Goal: Task Accomplishment & Management: Complete application form

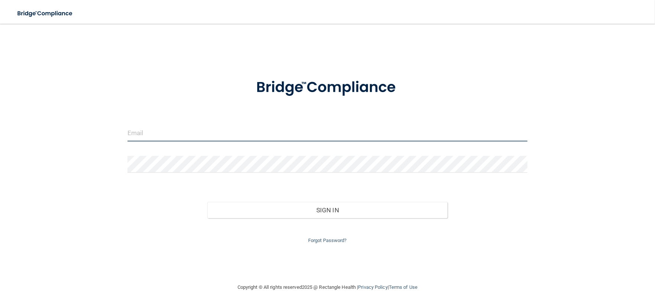
click at [158, 136] on input "email" at bounding box center [327, 133] width 400 height 17
click at [168, 129] on input "email" at bounding box center [327, 133] width 400 height 17
type input "STACE1231@AOL.COM"
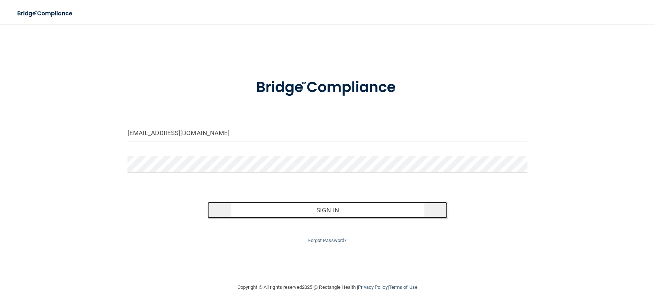
click at [366, 212] on button "Sign In" at bounding box center [327, 210] width 240 height 16
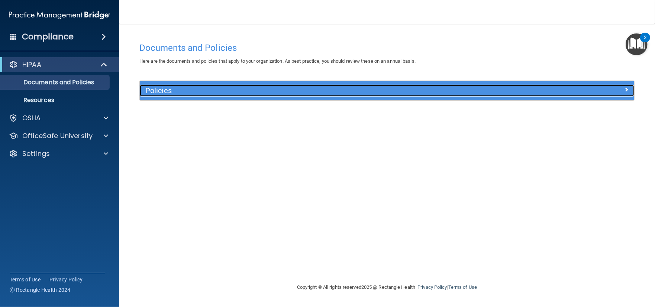
click at [153, 92] on h5 "Policies" at bounding box center [325, 91] width 360 height 8
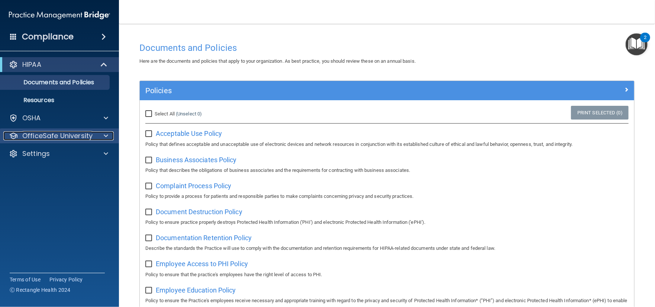
click at [55, 133] on p "OfficeSafe University" at bounding box center [57, 136] width 70 height 9
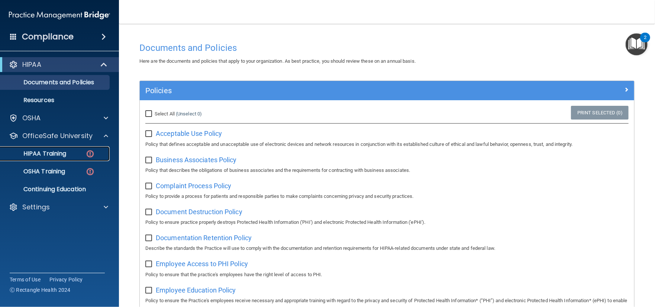
click at [45, 152] on p "HIPAA Training" at bounding box center [35, 153] width 61 height 7
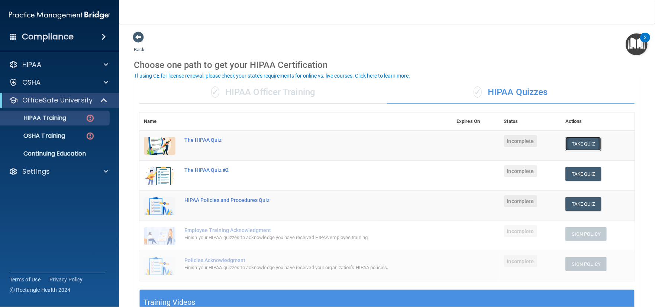
click at [593, 145] on button "Take Quiz" at bounding box center [583, 144] width 36 height 14
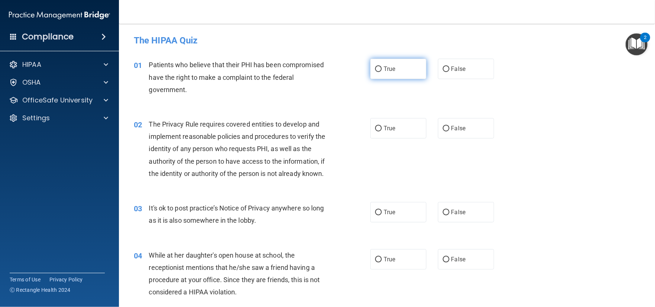
click at [384, 68] on span "True" at bounding box center [389, 68] width 12 height 7
click at [382, 68] on input "True" at bounding box center [378, 69] width 7 height 6
radio input "true"
click at [382, 121] on label "True" at bounding box center [398, 128] width 56 height 20
click at [382, 126] on input "True" at bounding box center [378, 129] width 7 height 6
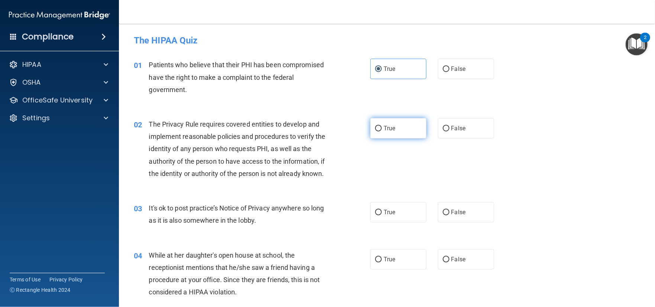
radio input "true"
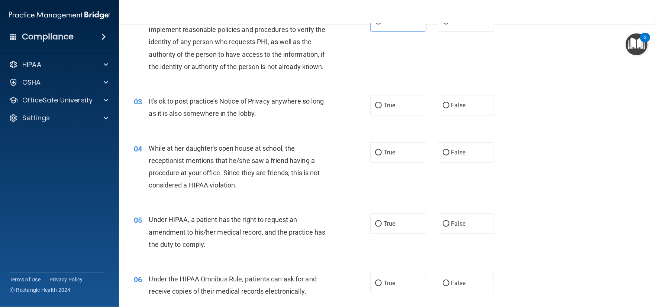
scroll to position [111, 0]
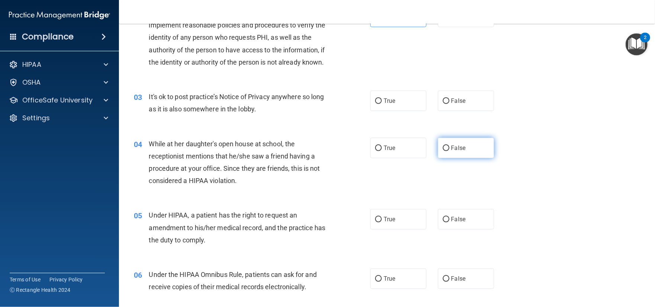
click at [442, 146] on input "False" at bounding box center [445, 149] width 7 height 6
radio input "true"
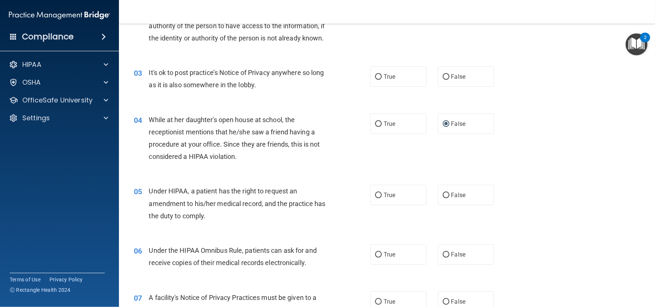
scroll to position [149, 0]
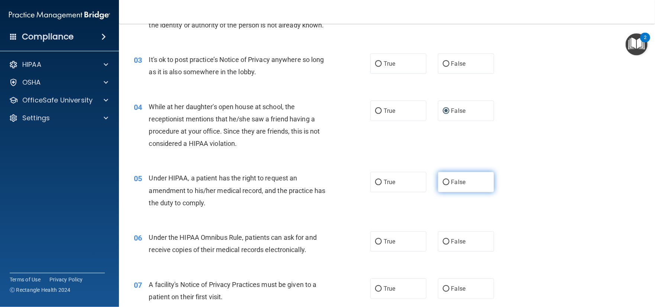
drag, startPoint x: 450, startPoint y: 182, endPoint x: 447, endPoint y: 184, distance: 3.8
click at [451, 182] on span "False" at bounding box center [458, 182] width 14 height 7
click at [449, 182] on input "False" at bounding box center [445, 183] width 7 height 6
radio input "true"
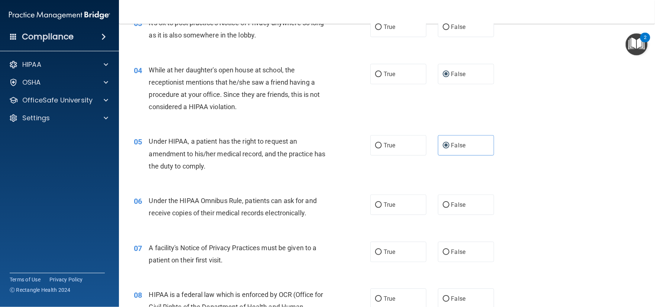
scroll to position [185, 0]
click at [379, 205] on input "True" at bounding box center [378, 205] width 7 height 6
radio input "true"
click at [380, 256] on label "True" at bounding box center [398, 252] width 56 height 20
click at [380, 255] on input "True" at bounding box center [378, 253] width 7 height 6
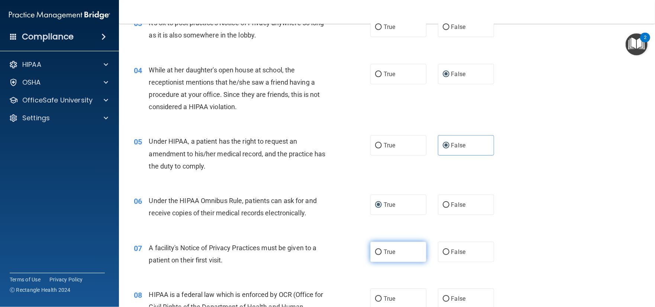
radio input "true"
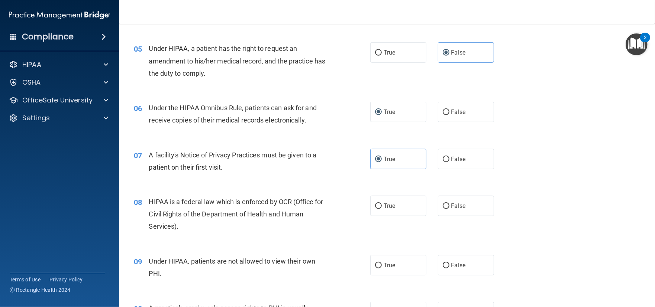
scroll to position [297, 0]
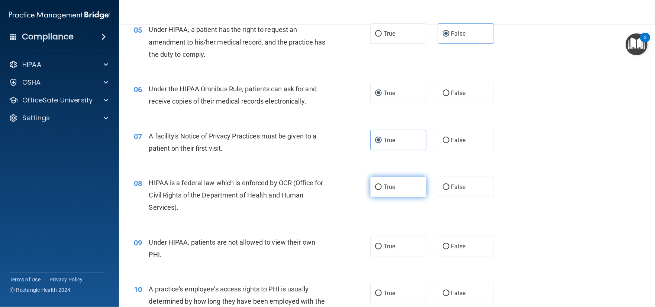
click at [388, 194] on label "True" at bounding box center [398, 187] width 56 height 20
click at [382, 190] on input "True" at bounding box center [378, 188] width 7 height 6
radio input "true"
click at [447, 250] on label "False" at bounding box center [466, 246] width 56 height 20
click at [447, 250] on input "False" at bounding box center [445, 247] width 7 height 6
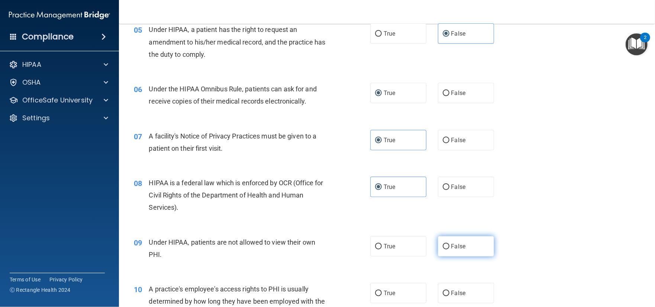
radio input "true"
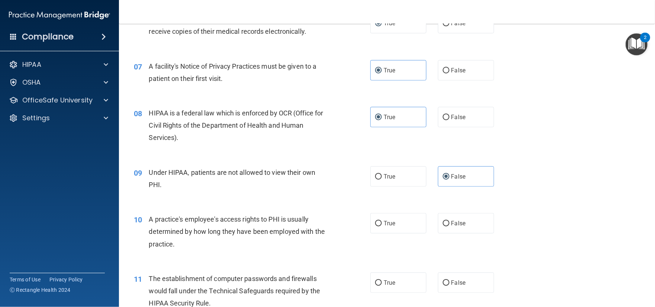
scroll to position [371, 0]
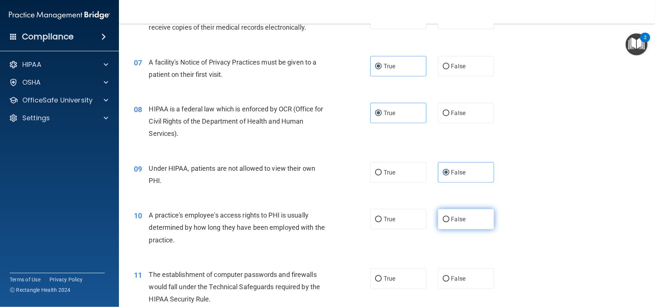
click at [452, 217] on span "False" at bounding box center [458, 219] width 14 height 7
click at [442, 219] on input "False" at bounding box center [445, 220] width 7 height 6
radio input "true"
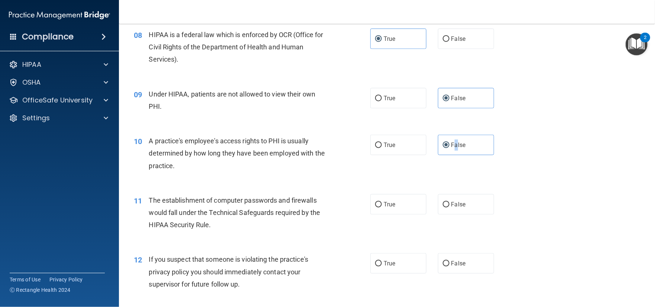
scroll to position [446, 0]
click at [377, 202] on input "True" at bounding box center [378, 205] width 7 height 6
radio input "true"
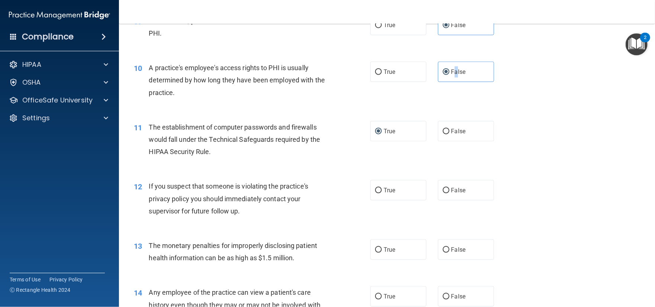
scroll to position [520, 0]
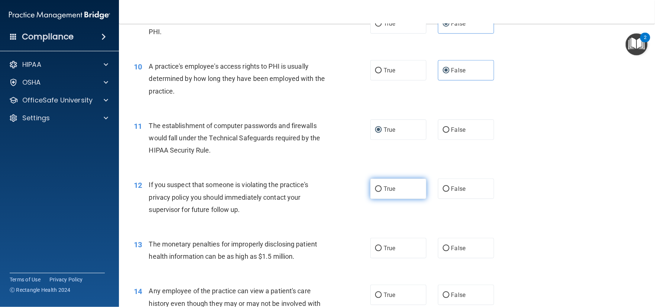
click at [389, 194] on label "True" at bounding box center [398, 189] width 56 height 20
click at [382, 192] on input "True" at bounding box center [378, 189] width 7 height 6
radio input "true"
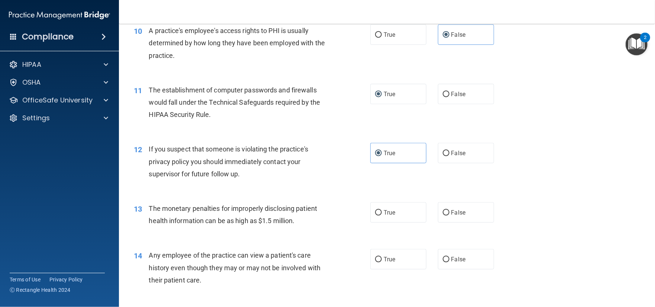
scroll to position [557, 0]
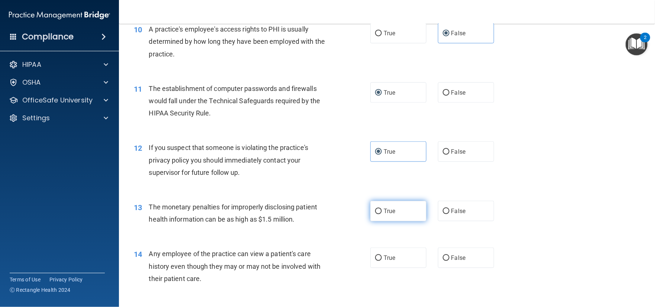
click at [380, 215] on label "True" at bounding box center [398, 211] width 56 height 20
click at [380, 214] on input "True" at bounding box center [378, 212] width 7 height 6
radio input "true"
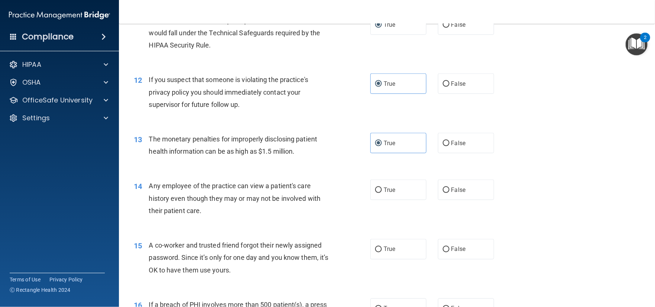
scroll to position [632, 0]
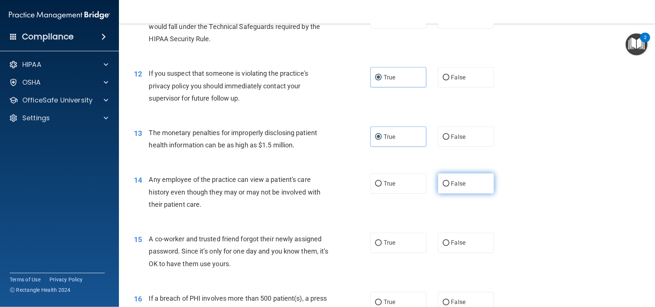
click at [454, 185] on span "False" at bounding box center [458, 183] width 14 height 7
click at [449, 185] on input "False" at bounding box center [445, 184] width 7 height 6
radio input "true"
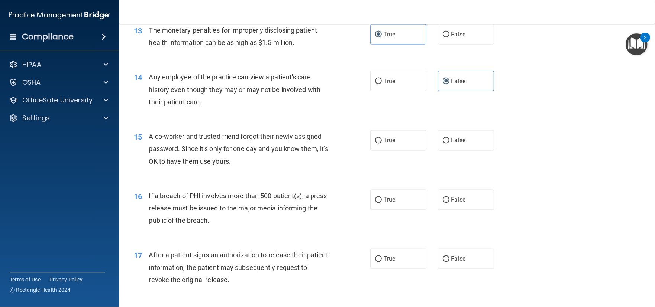
scroll to position [743, 0]
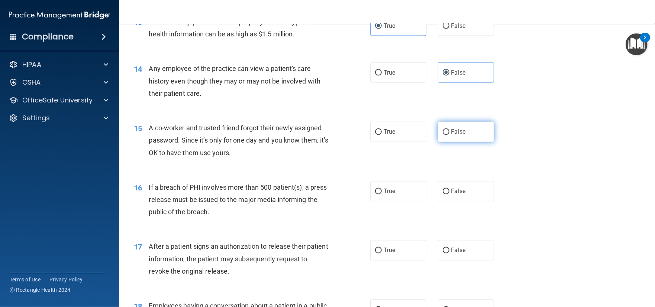
click at [459, 135] on span "False" at bounding box center [458, 132] width 14 height 7
click at [449, 135] on input "False" at bounding box center [445, 133] width 7 height 6
radio input "true"
click at [387, 191] on span "True" at bounding box center [389, 191] width 12 height 7
click at [382, 191] on input "True" at bounding box center [378, 192] width 7 height 6
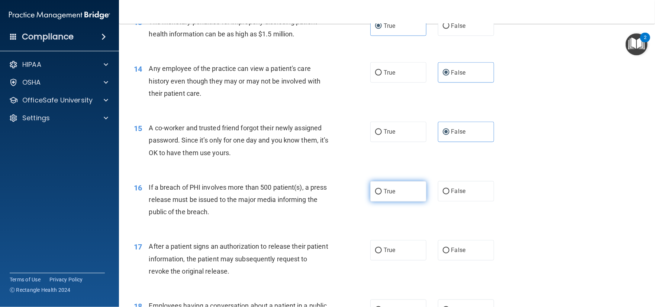
radio input "true"
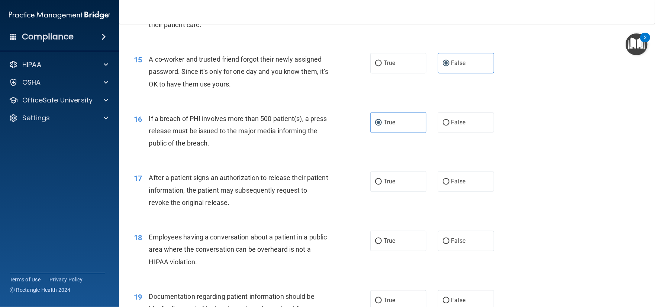
scroll to position [817, 0]
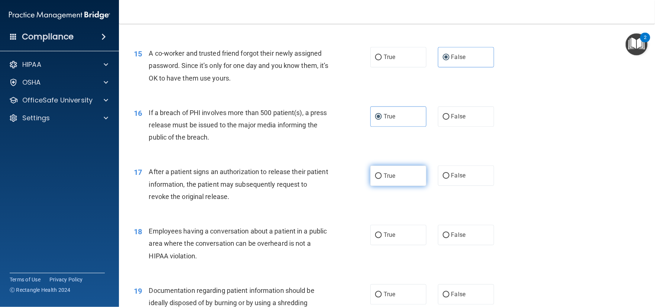
click at [377, 184] on label "True" at bounding box center [398, 176] width 56 height 20
click at [377, 179] on input "True" at bounding box center [378, 176] width 7 height 6
radio input "true"
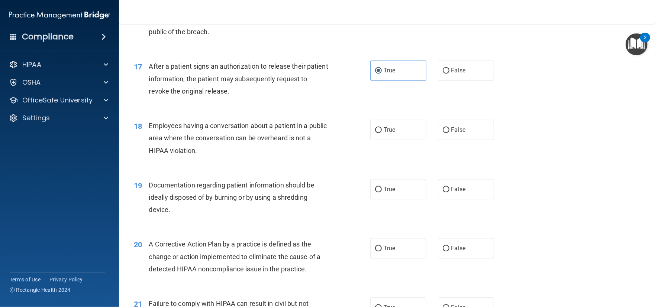
scroll to position [929, 0]
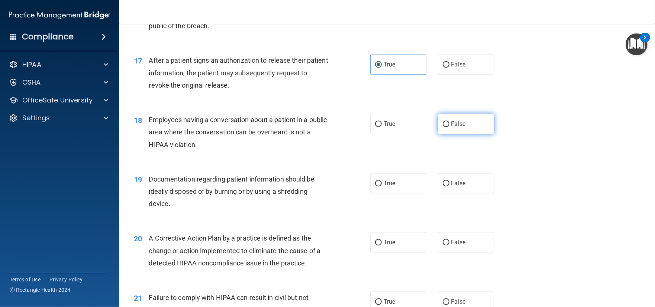
click at [438, 123] on label "False" at bounding box center [466, 124] width 56 height 20
click at [442, 123] on input "False" at bounding box center [445, 124] width 7 height 6
radio input "true"
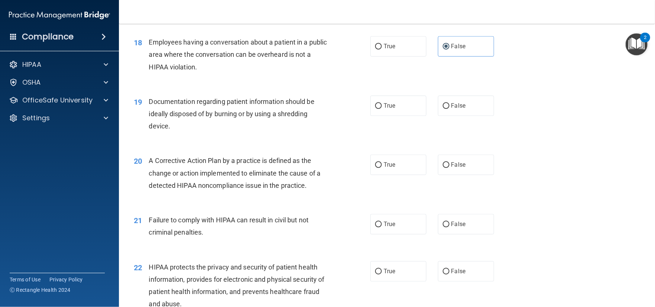
scroll to position [1040, 0]
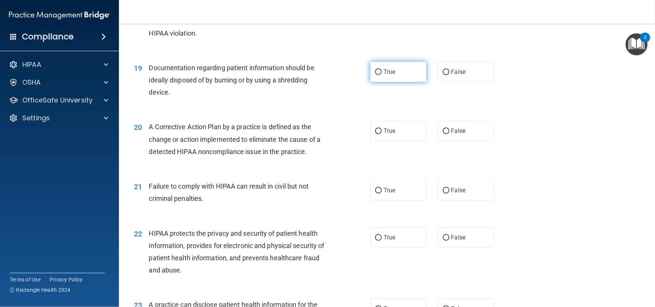
click at [399, 80] on label "True" at bounding box center [398, 72] width 56 height 20
click at [382, 75] on input "True" at bounding box center [378, 72] width 7 height 6
radio input "true"
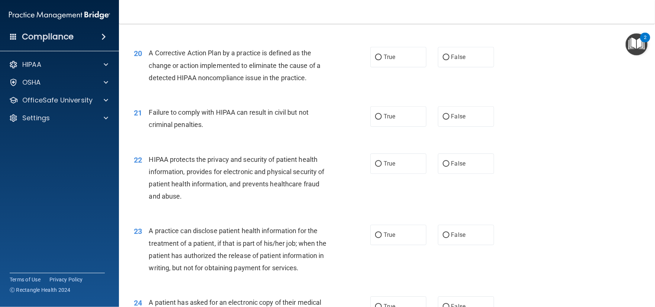
scroll to position [1114, 0]
click at [404, 63] on label "True" at bounding box center [398, 56] width 56 height 20
click at [382, 60] on input "True" at bounding box center [378, 57] width 7 height 6
radio input "true"
click at [447, 120] on label "False" at bounding box center [466, 116] width 56 height 20
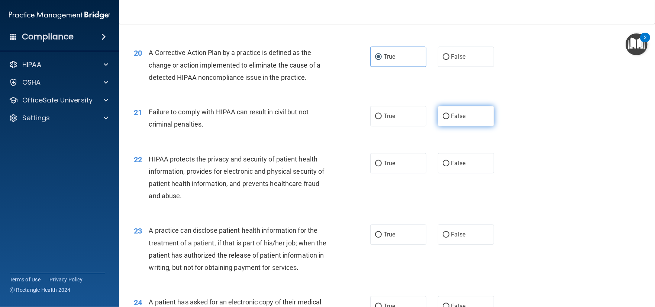
click at [447, 119] on input "False" at bounding box center [445, 117] width 7 height 6
radio input "true"
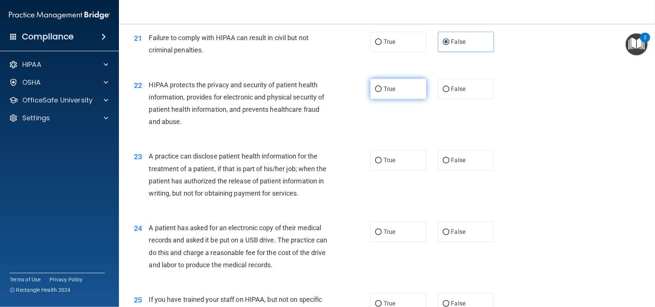
click at [400, 94] on label "True" at bounding box center [398, 89] width 56 height 20
click at [382, 92] on input "True" at bounding box center [378, 90] width 7 height 6
radio input "true"
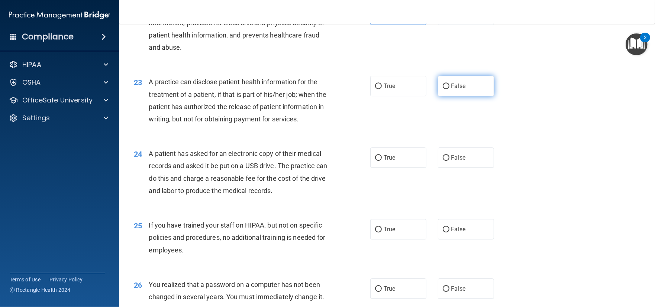
click at [451, 88] on span "False" at bounding box center [458, 85] width 14 height 7
click at [448, 88] on input "False" at bounding box center [445, 87] width 7 height 6
radio input "true"
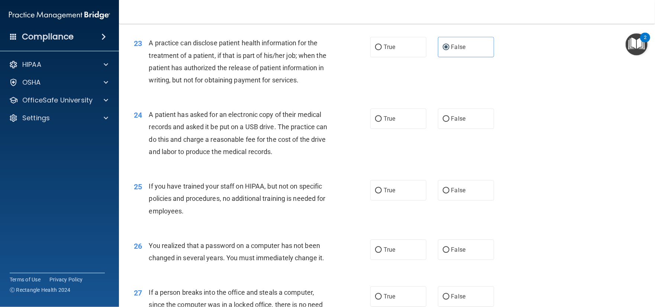
scroll to position [1337, 0]
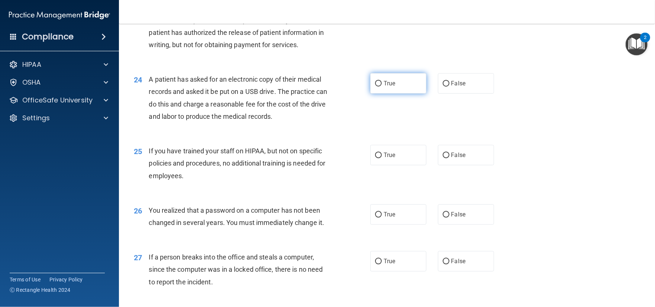
click at [379, 94] on label "True" at bounding box center [398, 83] width 56 height 20
click at [379, 87] on input "True" at bounding box center [378, 84] width 7 height 6
radio input "true"
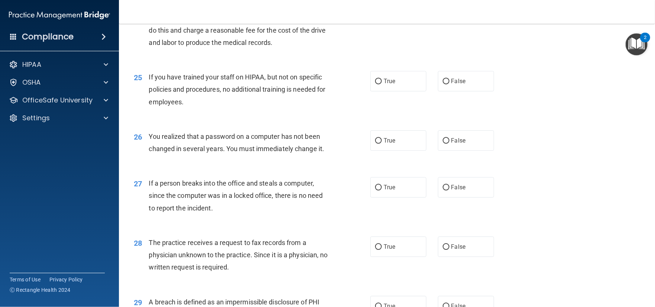
scroll to position [1412, 0]
click at [446, 91] on label "False" at bounding box center [466, 81] width 56 height 20
click at [446, 84] on input "False" at bounding box center [445, 81] width 7 height 6
radio input "true"
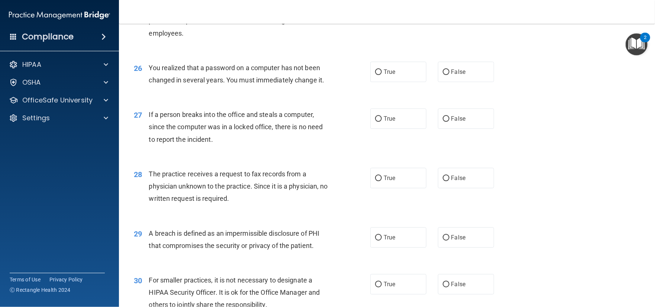
scroll to position [1486, 0]
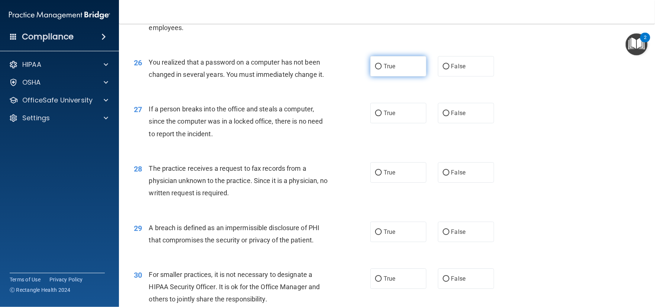
click at [381, 77] on label "True" at bounding box center [398, 66] width 56 height 20
click at [381, 69] on input "True" at bounding box center [378, 67] width 7 height 6
radio input "true"
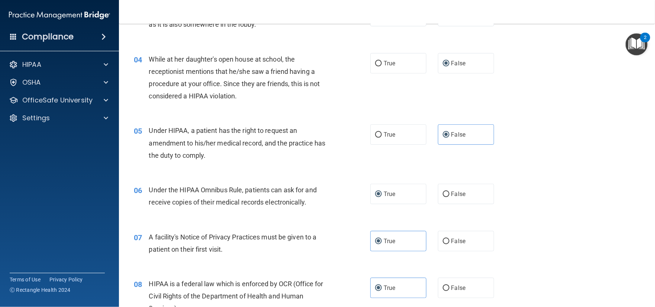
scroll to position [74, 0]
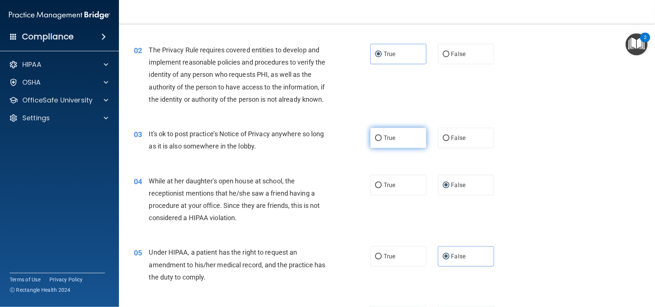
click at [389, 145] on label "True" at bounding box center [398, 138] width 56 height 20
click at [382, 141] on input "True" at bounding box center [378, 139] width 7 height 6
radio input "true"
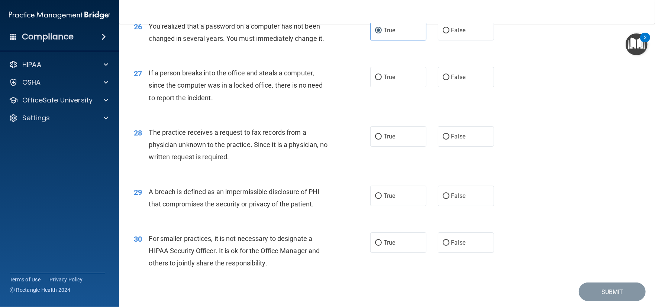
scroll to position [1484, 0]
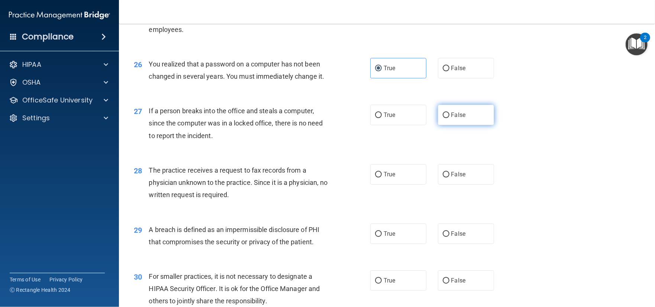
click at [452, 119] on span "False" at bounding box center [458, 114] width 14 height 7
click at [442, 118] on input "False" at bounding box center [445, 116] width 7 height 6
radio input "true"
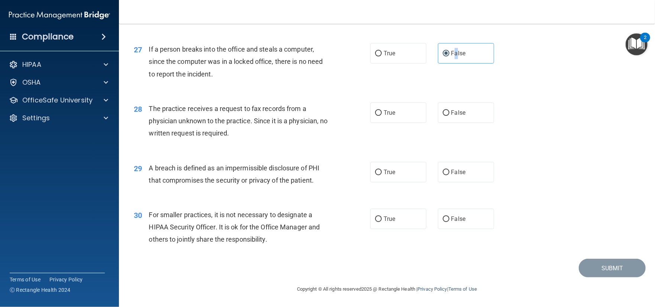
scroll to position [1558, 0]
click at [442, 113] on input "False" at bounding box center [445, 113] width 7 height 6
radio input "true"
click at [376, 171] on input "True" at bounding box center [378, 173] width 7 height 6
radio input "true"
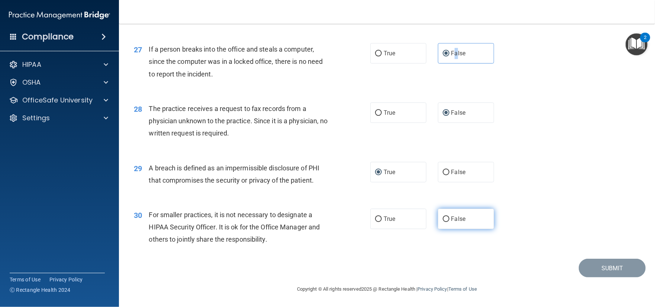
click at [442, 217] on input "False" at bounding box center [445, 220] width 7 height 6
radio input "true"
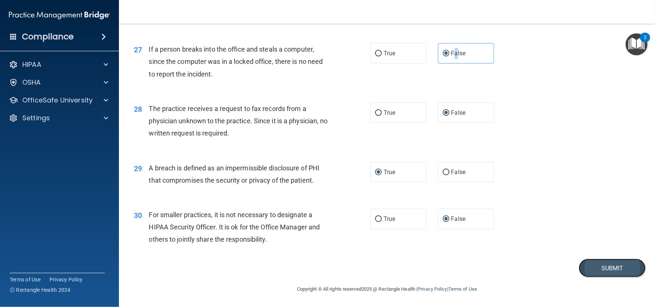
click at [587, 268] on button "Submit" at bounding box center [611, 268] width 67 height 19
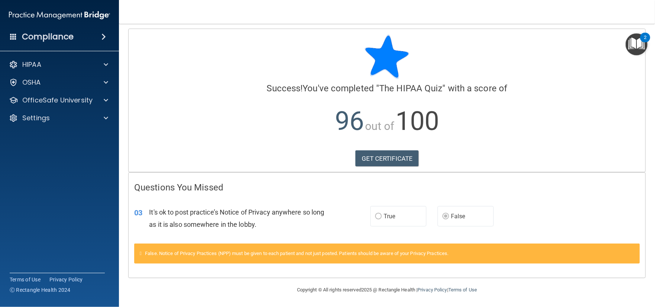
scroll to position [3, 0]
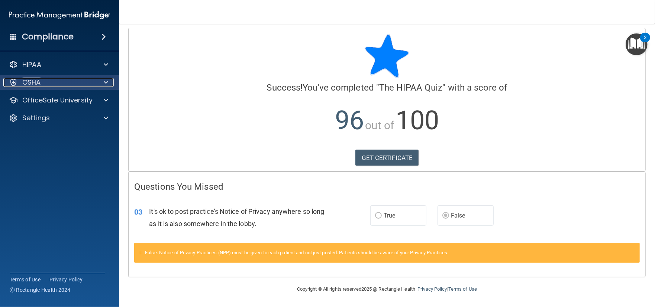
click at [38, 81] on p "OSHA" at bounding box center [31, 82] width 19 height 9
click at [106, 83] on span at bounding box center [106, 82] width 4 height 9
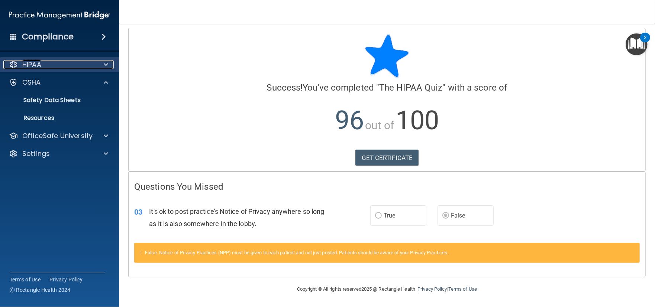
click at [108, 60] on span at bounding box center [106, 64] width 4 height 9
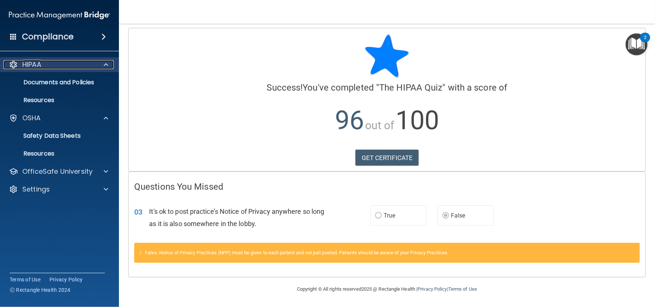
click at [108, 60] on span at bounding box center [106, 64] width 4 height 9
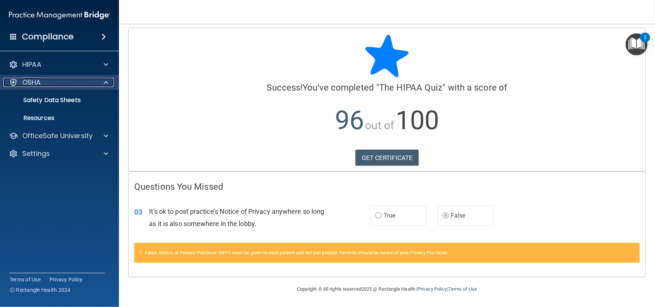
click at [32, 82] on p "OSHA" at bounding box center [31, 82] width 19 height 9
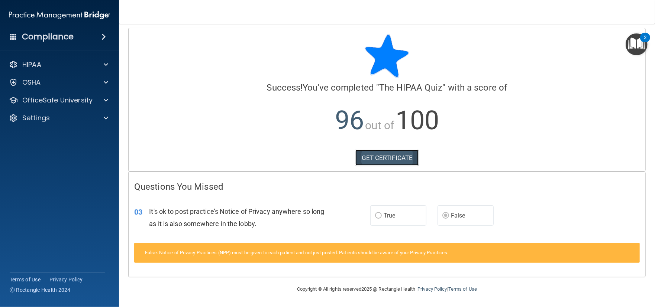
click at [388, 156] on link "GET CERTIFICATE" at bounding box center [387, 158] width 64 height 16
click at [23, 84] on p "OSHA" at bounding box center [31, 82] width 19 height 9
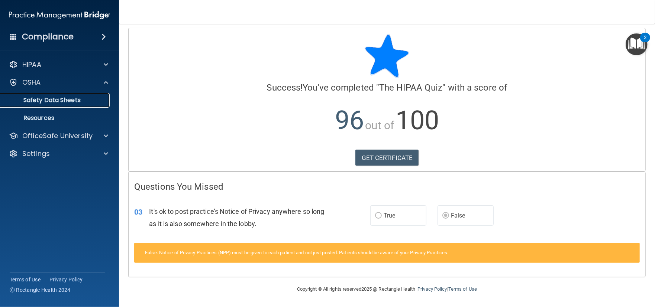
click at [25, 95] on link "Safety Data Sheets" at bounding box center [51, 100] width 117 height 15
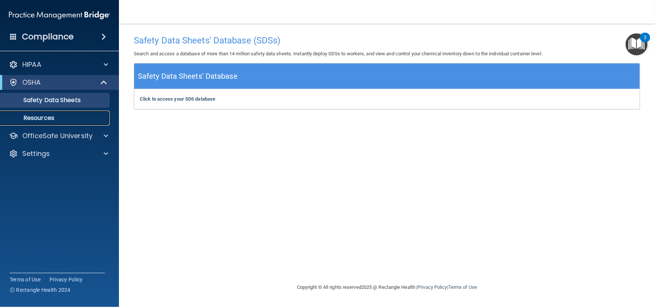
click at [36, 120] on p "Resources" at bounding box center [55, 117] width 101 height 7
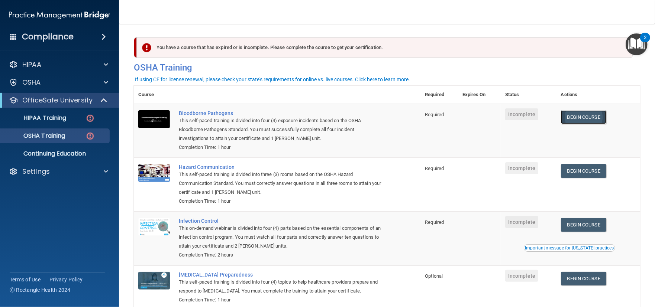
click at [590, 118] on link "Begin Course" at bounding box center [583, 117] width 45 height 14
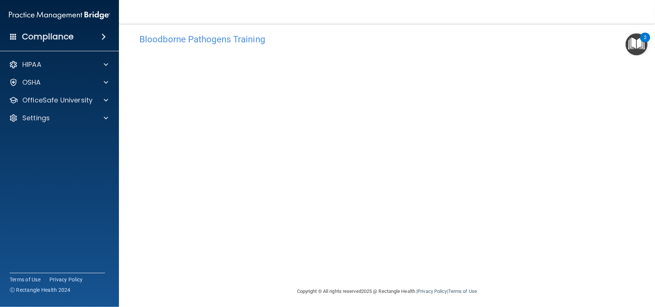
scroll to position [11, 0]
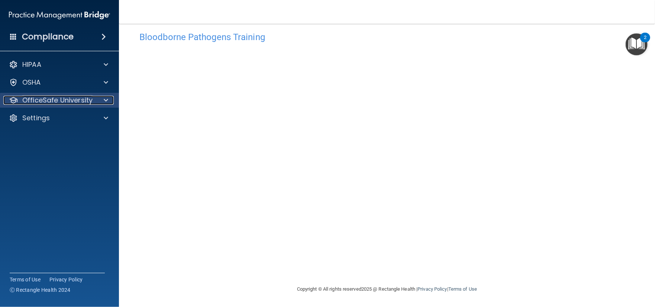
click at [65, 96] on p "OfficeSafe University" at bounding box center [57, 100] width 70 height 9
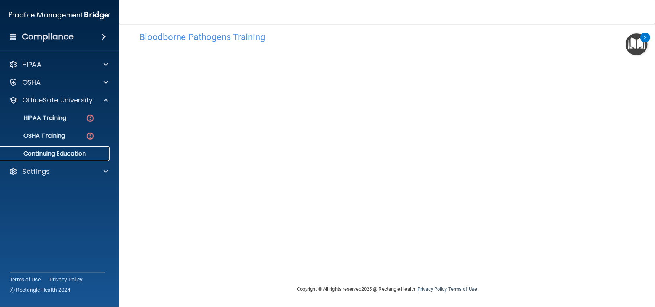
drag, startPoint x: 67, startPoint y: 154, endPoint x: 66, endPoint y: 150, distance: 4.6
click at [67, 153] on p "Continuing Education" at bounding box center [55, 153] width 101 height 7
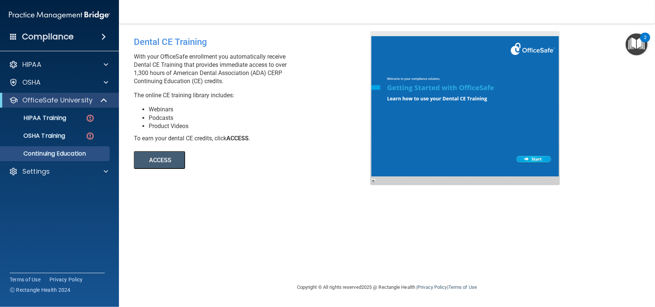
click at [145, 161] on button "ACCESS" at bounding box center [159, 160] width 51 height 18
click at [94, 117] on img at bounding box center [89, 118] width 9 height 9
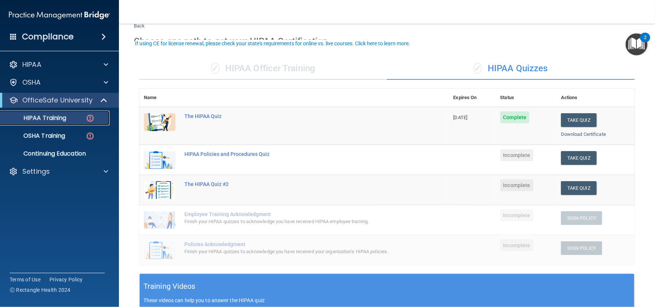
scroll to position [37, 0]
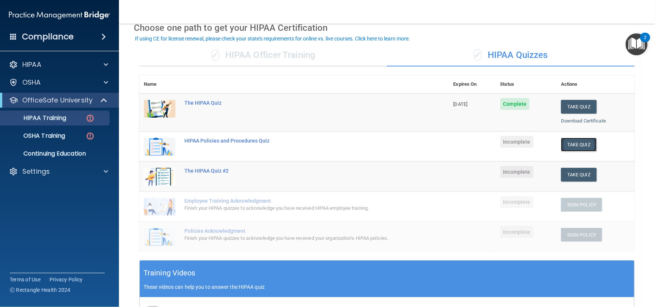
click at [564, 148] on button "Take Quiz" at bounding box center [579, 145] width 36 height 14
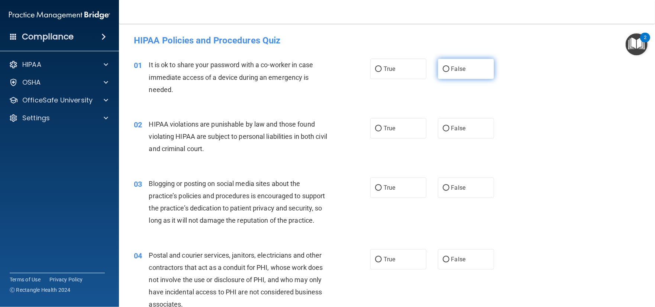
click at [443, 66] on input "False" at bounding box center [445, 69] width 7 height 6
radio input "true"
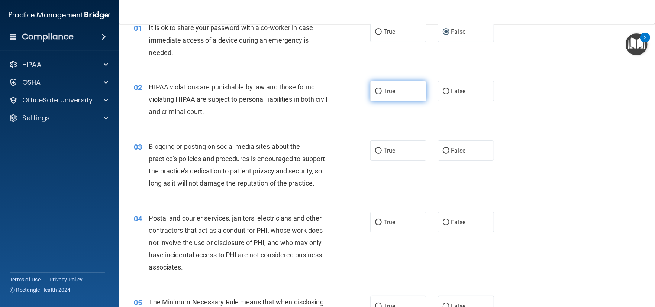
click at [415, 98] on label "True" at bounding box center [398, 91] width 56 height 20
click at [382, 94] on input "True" at bounding box center [378, 92] width 7 height 6
radio input "true"
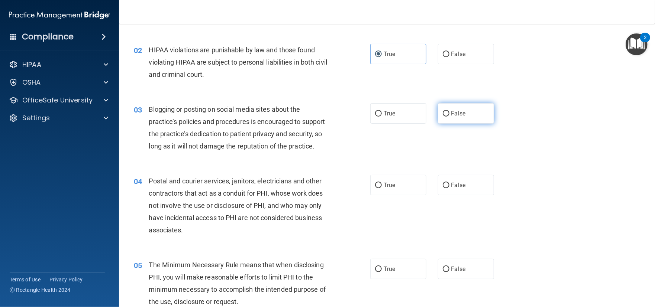
click at [460, 118] on label "False" at bounding box center [466, 113] width 56 height 20
click at [449, 117] on input "False" at bounding box center [445, 114] width 7 height 6
radio input "true"
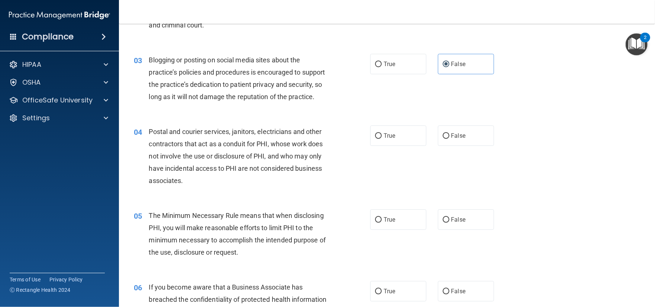
scroll to position [149, 0]
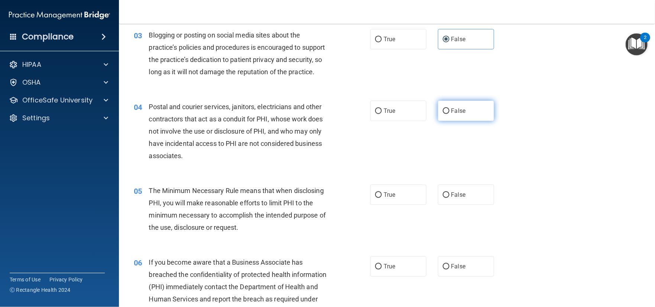
click at [442, 114] on input "False" at bounding box center [445, 111] width 7 height 6
radio input "true"
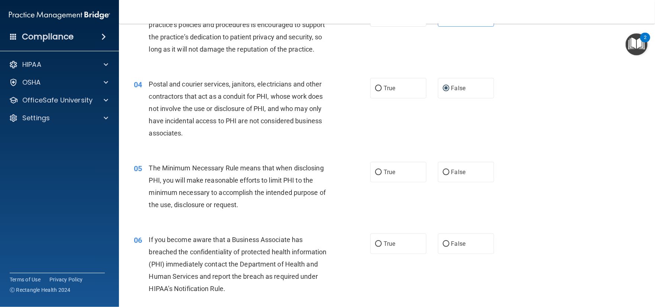
scroll to position [223, 0]
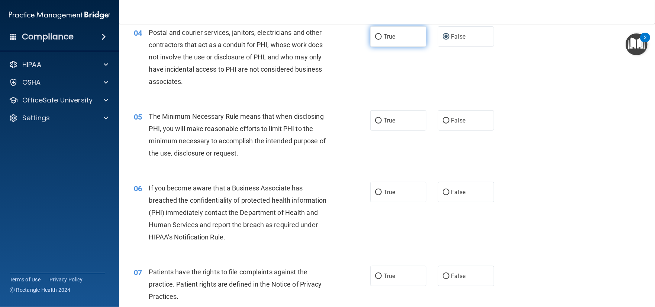
click at [393, 47] on label "True" at bounding box center [398, 36] width 56 height 20
click at [382, 40] on input "True" at bounding box center [378, 37] width 7 height 6
radio input "true"
radio input "false"
click at [371, 130] on label "True" at bounding box center [398, 120] width 56 height 20
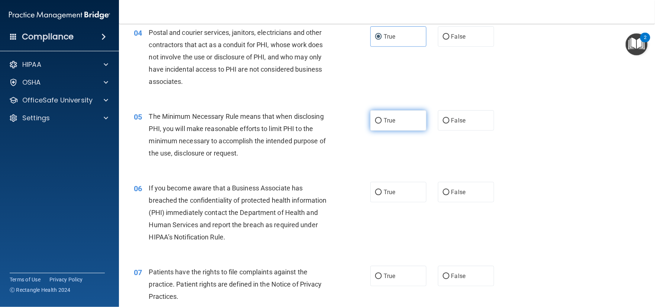
click at [375, 124] on input "True" at bounding box center [378, 121] width 7 height 6
radio input "true"
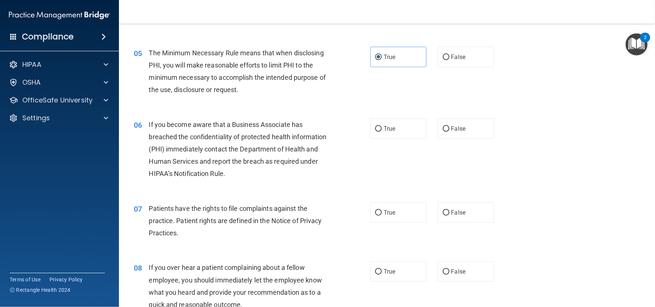
scroll to position [297, 0]
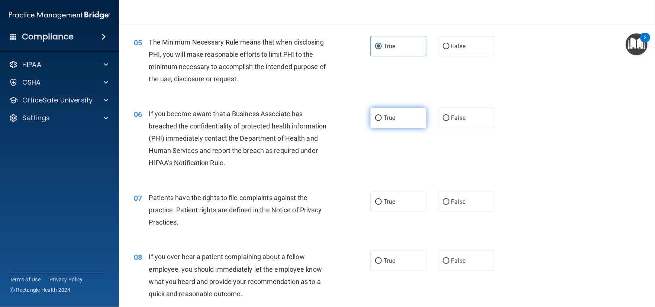
click at [387, 128] on label "True" at bounding box center [398, 118] width 56 height 20
click at [382, 121] on input "True" at bounding box center [378, 119] width 7 height 6
radio input "true"
drag, startPoint x: 402, startPoint y: 207, endPoint x: 377, endPoint y: 220, distance: 27.2
click at [402, 207] on label "True" at bounding box center [398, 202] width 56 height 20
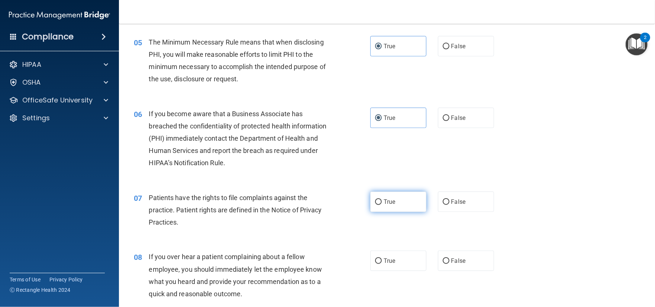
click at [382, 205] on input "True" at bounding box center [378, 202] width 7 height 6
radio input "true"
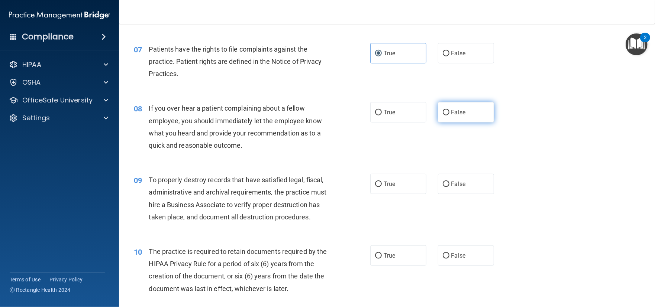
click at [457, 116] on label "False" at bounding box center [466, 112] width 56 height 20
click at [449, 116] on input "False" at bounding box center [445, 113] width 7 height 6
radio input "true"
click at [385, 194] on label "True" at bounding box center [398, 184] width 56 height 20
click at [382, 187] on input "True" at bounding box center [378, 185] width 7 height 6
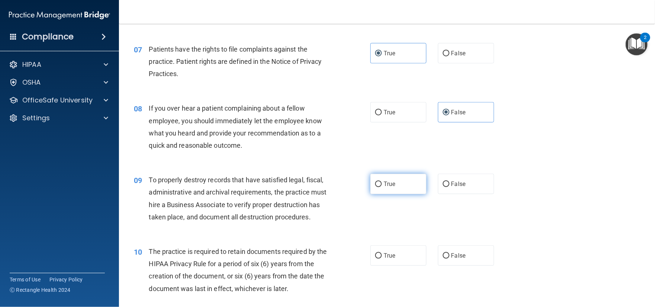
radio input "true"
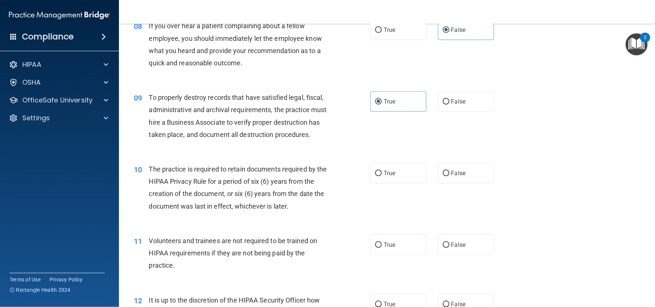
scroll to position [557, 0]
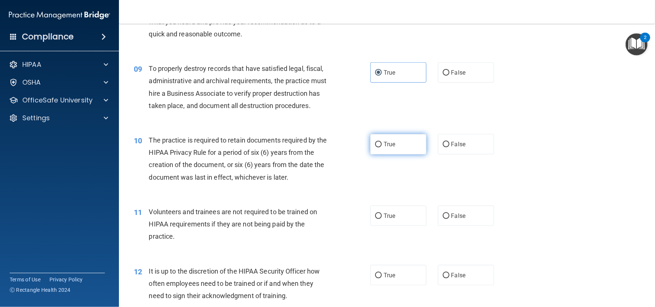
click at [405, 155] on label "True" at bounding box center [398, 144] width 56 height 20
click at [382, 147] on input "True" at bounding box center [378, 145] width 7 height 6
radio input "true"
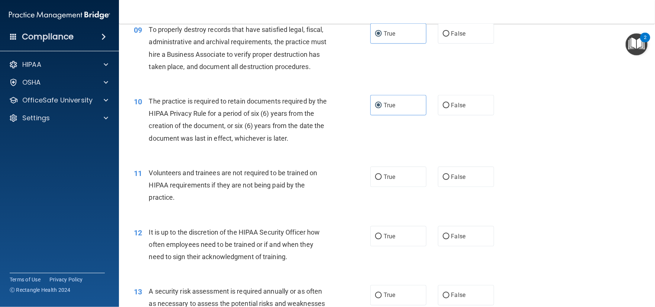
scroll to position [632, 0]
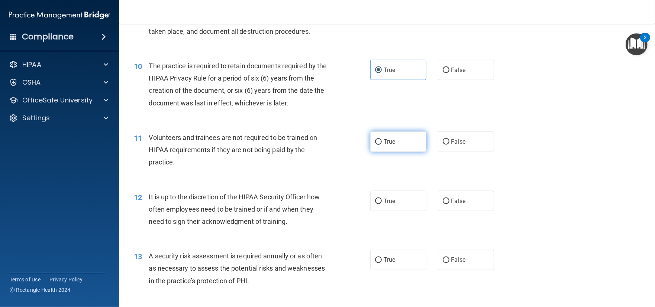
click at [400, 152] on label "True" at bounding box center [398, 142] width 56 height 20
click at [382, 145] on input "True" at bounding box center [378, 142] width 7 height 6
radio input "true"
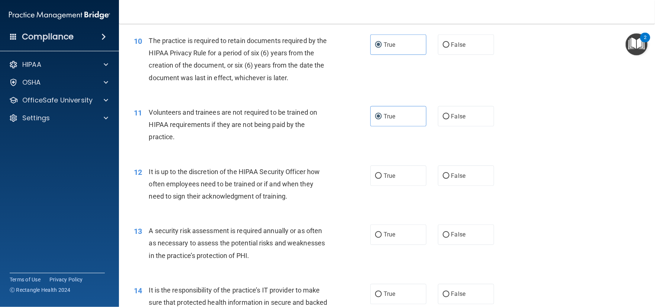
scroll to position [706, 0]
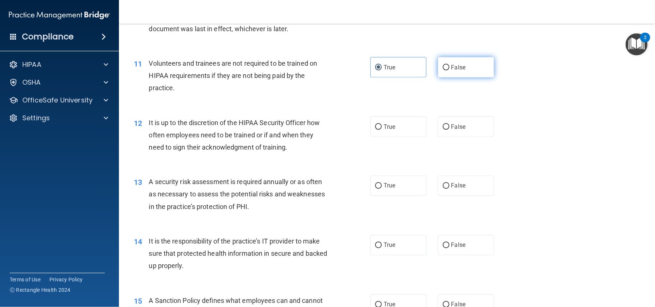
click at [439, 78] on label "False" at bounding box center [466, 67] width 56 height 20
click at [442, 71] on input "False" at bounding box center [445, 68] width 7 height 6
radio input "true"
radio input "false"
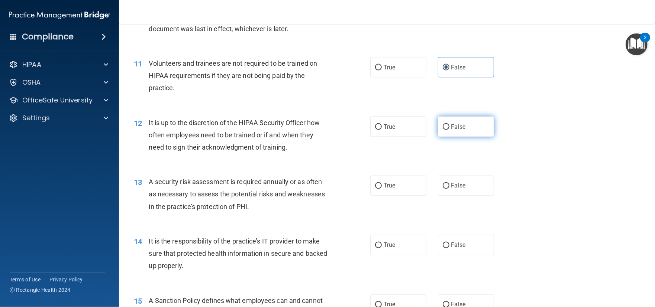
click at [473, 131] on label "False" at bounding box center [466, 127] width 56 height 20
click at [449, 130] on input "False" at bounding box center [445, 127] width 7 height 6
radio input "true"
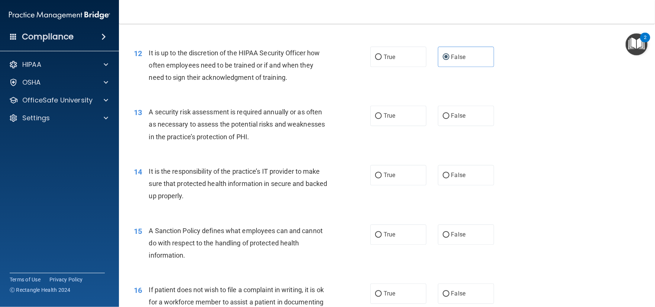
scroll to position [780, 0]
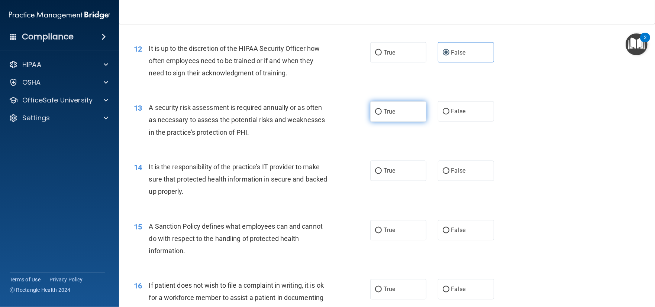
click at [396, 122] on label "True" at bounding box center [398, 111] width 56 height 20
click at [382, 115] on input "True" at bounding box center [378, 112] width 7 height 6
radio input "true"
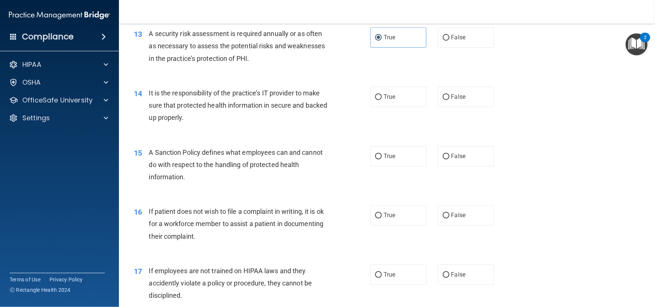
scroll to position [854, 0]
click at [399, 107] on label "True" at bounding box center [398, 97] width 56 height 20
click at [382, 100] on input "True" at bounding box center [378, 97] width 7 height 6
radio input "true"
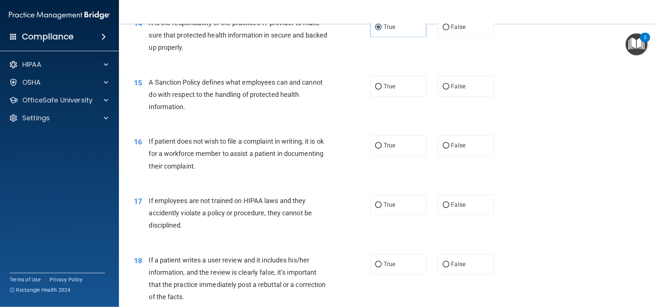
scroll to position [929, 0]
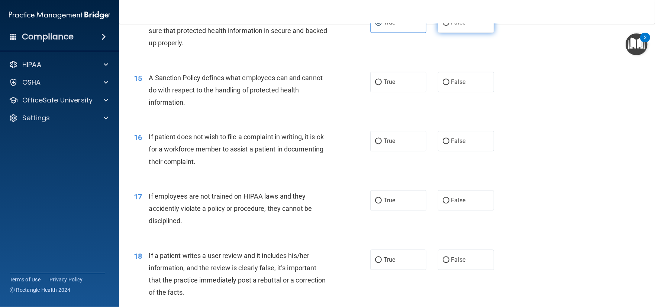
click at [451, 26] on span "False" at bounding box center [458, 22] width 14 height 7
click at [449, 26] on input "False" at bounding box center [445, 23] width 7 height 6
radio input "true"
radio input "false"
click at [407, 92] on label "True" at bounding box center [398, 82] width 56 height 20
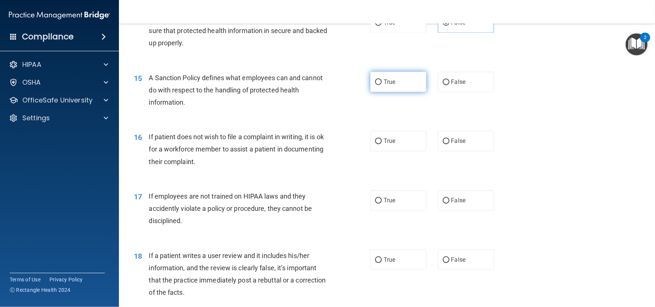
click at [382, 85] on input "True" at bounding box center [378, 82] width 7 height 6
radio input "true"
click at [392, 151] on label "True" at bounding box center [398, 141] width 56 height 20
click at [382, 144] on input "True" at bounding box center [378, 142] width 7 height 6
radio input "true"
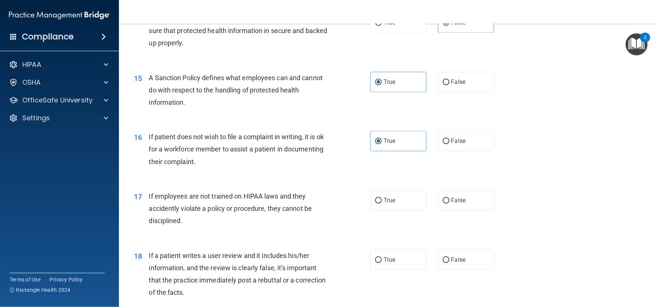
scroll to position [966, 0]
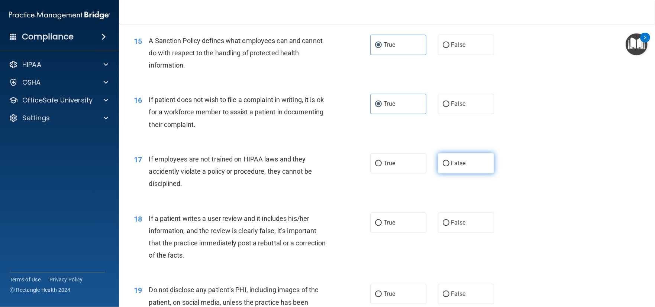
click at [445, 173] on label "False" at bounding box center [466, 163] width 56 height 20
click at [445, 166] on input "False" at bounding box center [445, 164] width 7 height 6
radio input "true"
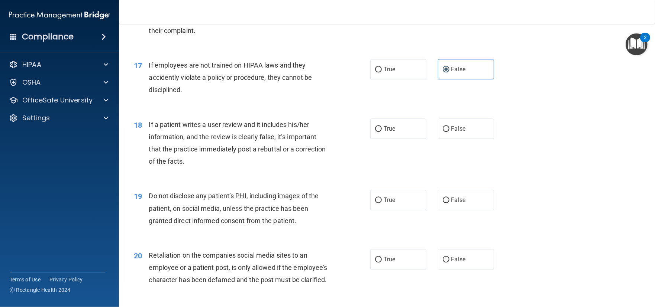
scroll to position [1077, 0]
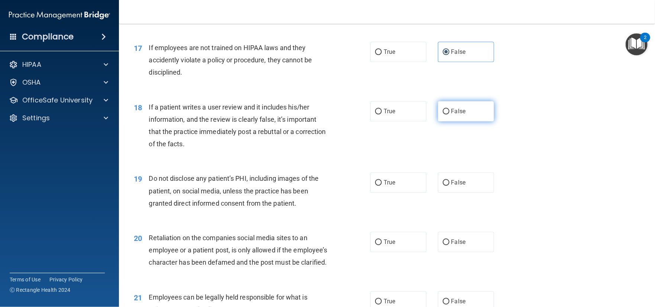
click at [460, 121] on label "False" at bounding box center [466, 111] width 56 height 20
click at [449, 114] on input "False" at bounding box center [445, 112] width 7 height 6
radio input "true"
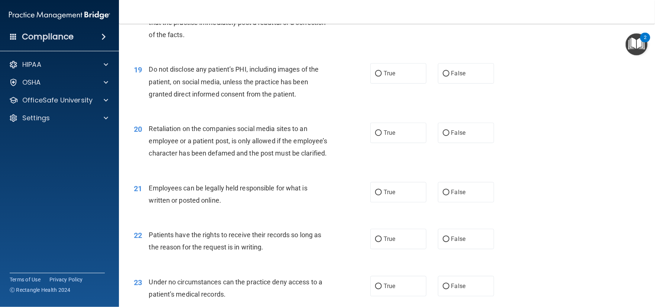
scroll to position [1189, 0]
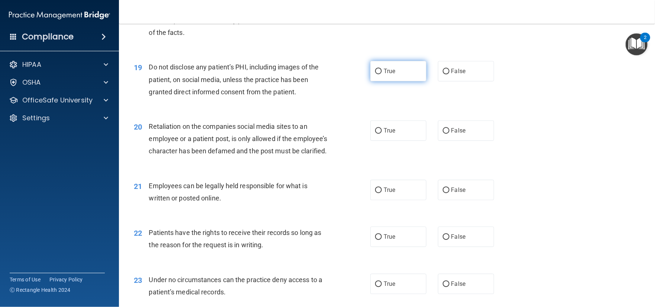
click at [399, 81] on label "True" at bounding box center [398, 71] width 56 height 20
click at [382, 74] on input "True" at bounding box center [378, 72] width 7 height 6
radio input "true"
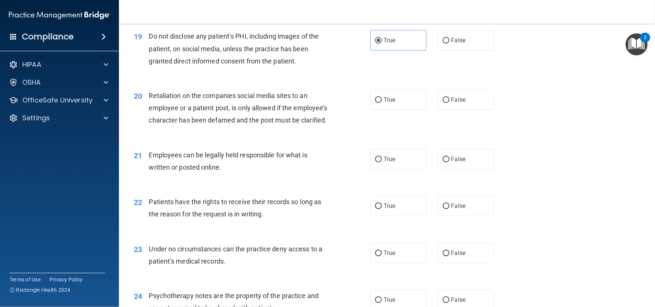
scroll to position [1300, 0]
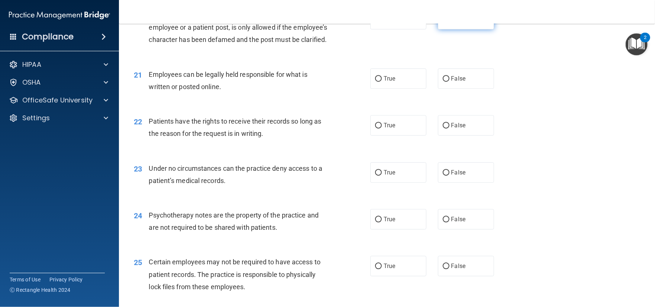
click at [451, 23] on span "False" at bounding box center [458, 19] width 14 height 7
click at [447, 22] on input "False" at bounding box center [445, 20] width 7 height 6
radio input "true"
click at [376, 82] on input "True" at bounding box center [378, 79] width 7 height 6
radio input "true"
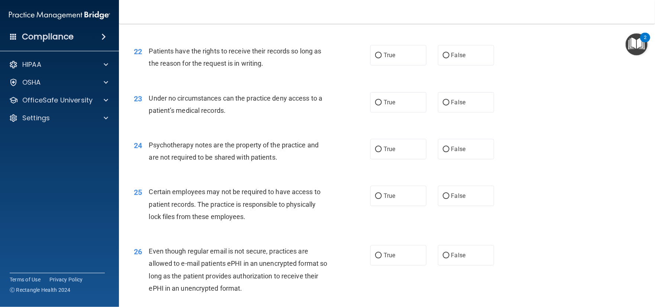
scroll to position [1374, 0]
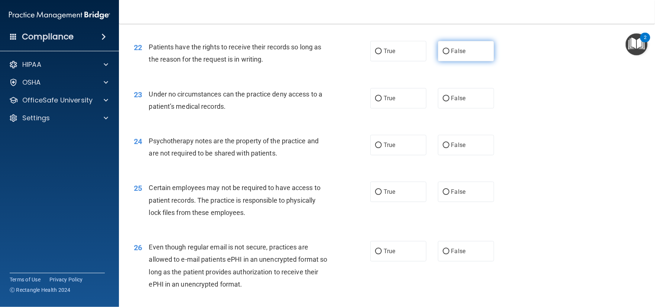
click at [446, 61] on label "False" at bounding box center [466, 51] width 56 height 20
click at [446, 54] on input "False" at bounding box center [445, 52] width 7 height 6
radio input "true"
click at [459, 108] on label "False" at bounding box center [466, 98] width 56 height 20
click at [449, 101] on input "False" at bounding box center [445, 99] width 7 height 6
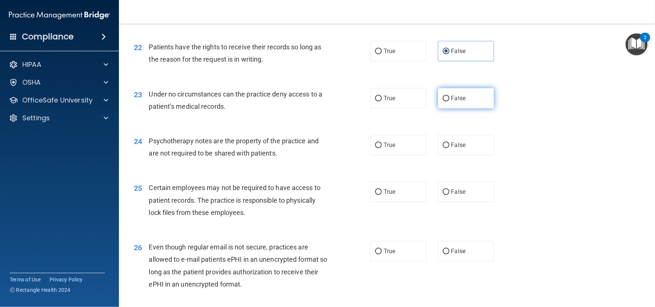
radio input "true"
click at [371, 155] on label "True" at bounding box center [398, 145] width 56 height 20
click at [375, 148] on input "True" at bounding box center [378, 146] width 7 height 6
radio input "true"
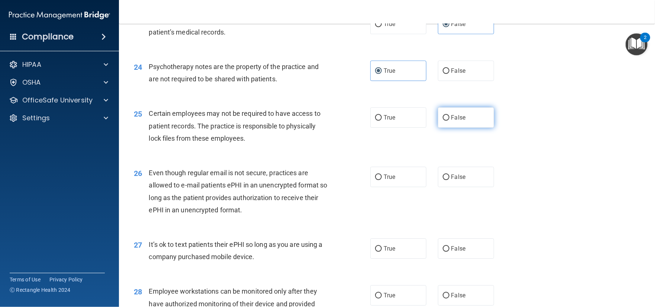
click at [442, 128] on label "False" at bounding box center [466, 117] width 56 height 20
click at [442, 121] on input "False" at bounding box center [445, 118] width 7 height 6
radio input "true"
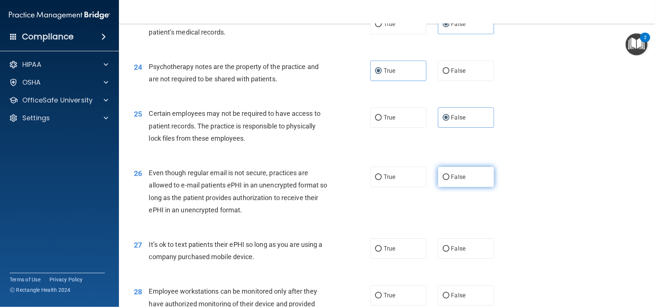
click at [445, 187] on label "False" at bounding box center [466, 177] width 56 height 20
click at [445, 180] on input "False" at bounding box center [445, 178] width 7 height 6
radio input "true"
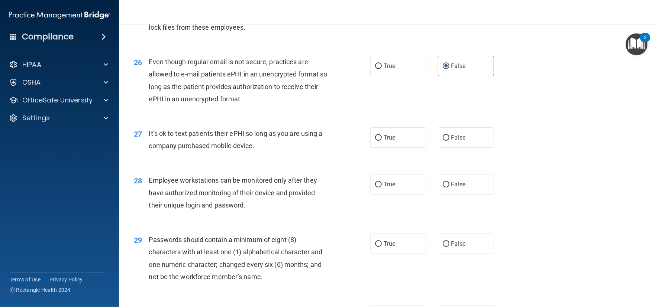
scroll to position [1560, 0]
click at [378, 140] on input "True" at bounding box center [378, 138] width 7 height 6
radio input "true"
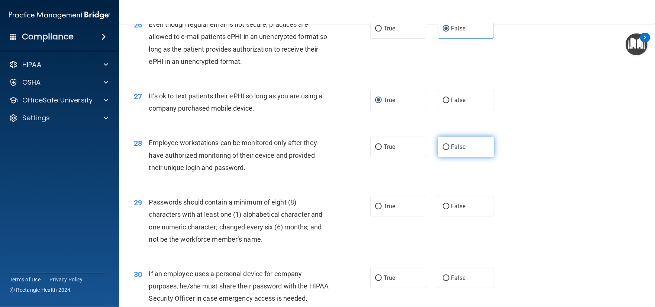
click at [455, 150] on span "False" at bounding box center [458, 146] width 14 height 7
click at [449, 150] on input "False" at bounding box center [445, 148] width 7 height 6
radio input "true"
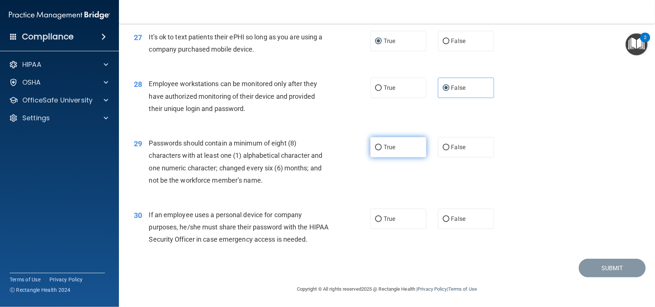
click at [393, 158] on label "True" at bounding box center [398, 147] width 56 height 20
click at [382, 150] on input "True" at bounding box center [378, 148] width 7 height 6
radio input "true"
click at [396, 211] on label "True" at bounding box center [398, 219] width 56 height 20
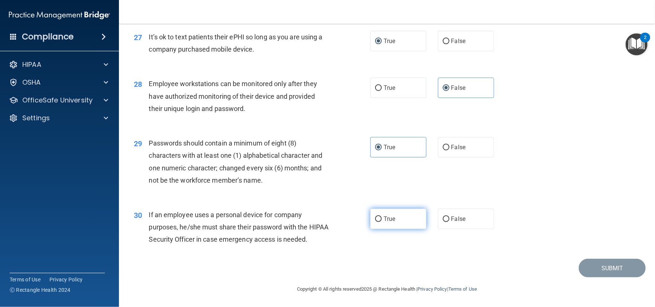
click at [382, 217] on input "True" at bounding box center [378, 220] width 7 height 6
radio input "true"
click at [611, 266] on button "Submit" at bounding box center [611, 268] width 67 height 19
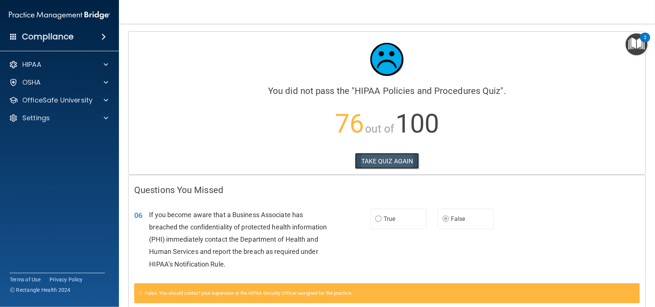
click at [371, 159] on button "TAKE QUIZ AGAIN" at bounding box center [387, 161] width 64 height 16
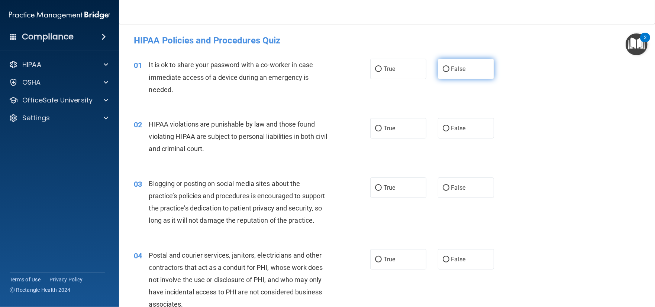
click at [460, 73] on label "False" at bounding box center [466, 69] width 56 height 20
click at [449, 72] on input "False" at bounding box center [445, 69] width 7 height 6
radio input "true"
click at [392, 132] on span "True" at bounding box center [389, 128] width 12 height 7
click at [382, 132] on input "True" at bounding box center [378, 129] width 7 height 6
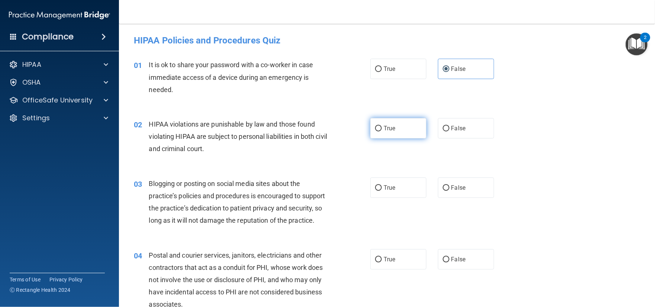
radio input "true"
click at [469, 182] on label "False" at bounding box center [466, 188] width 56 height 20
click at [449, 185] on input "False" at bounding box center [445, 188] width 7 height 6
radio input "true"
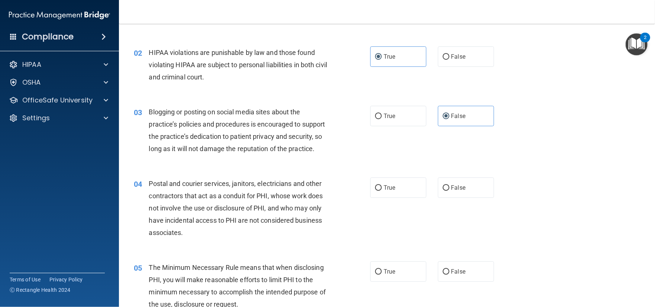
scroll to position [74, 0]
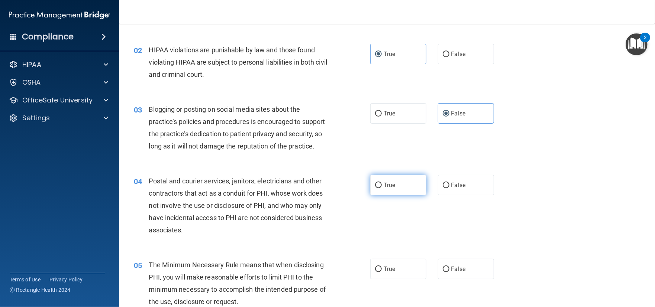
drag, startPoint x: 353, startPoint y: 209, endPoint x: 372, endPoint y: 201, distance: 20.6
click at [353, 209] on div "04 Postal and courier services, janitors, electricians and other contractors th…" at bounding box center [252, 207] width 259 height 65
click at [375, 188] on input "True" at bounding box center [378, 186] width 7 height 6
radio input "true"
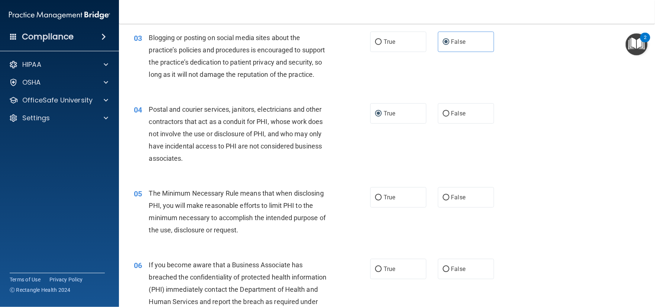
scroll to position [149, 0]
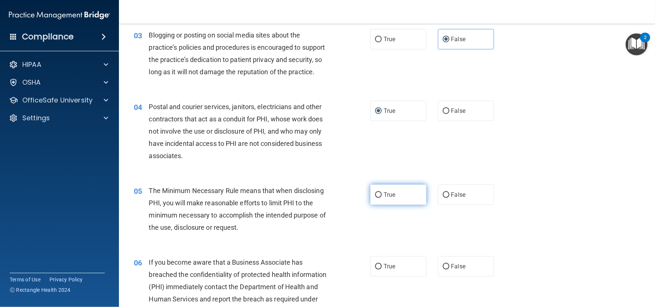
click at [390, 205] on label "True" at bounding box center [398, 195] width 56 height 20
click at [382, 198] on input "True" at bounding box center [378, 195] width 7 height 6
radio input "true"
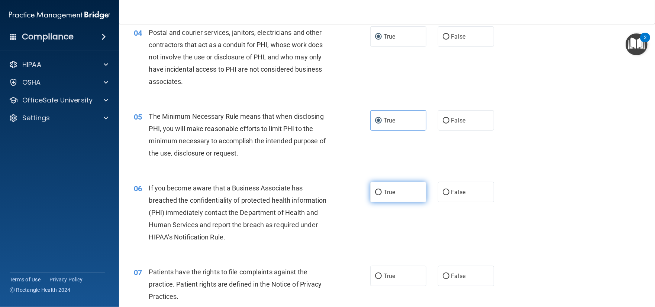
click at [383, 196] on span "True" at bounding box center [389, 192] width 12 height 7
click at [382, 195] on input "True" at bounding box center [378, 193] width 7 height 6
radio input "true"
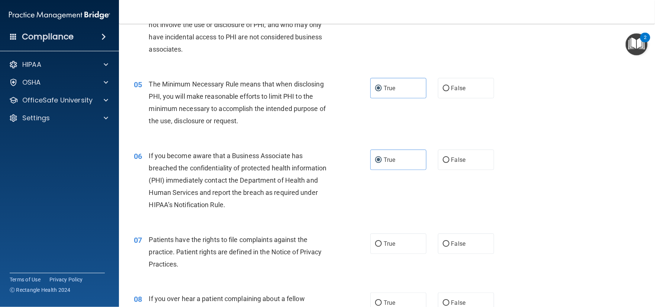
scroll to position [297, 0]
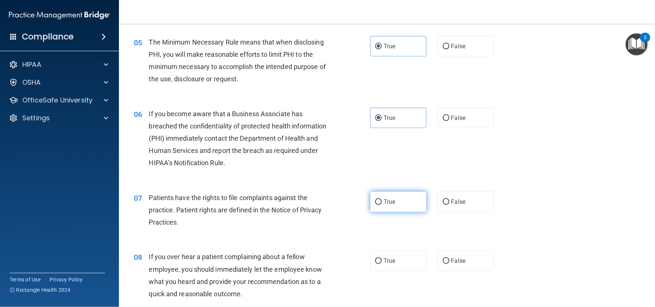
click at [399, 212] on label "True" at bounding box center [398, 202] width 56 height 20
click at [382, 205] on input "True" at bounding box center [378, 202] width 7 height 6
radio input "true"
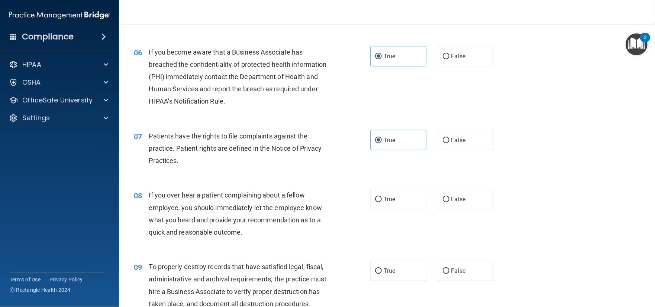
scroll to position [371, 0]
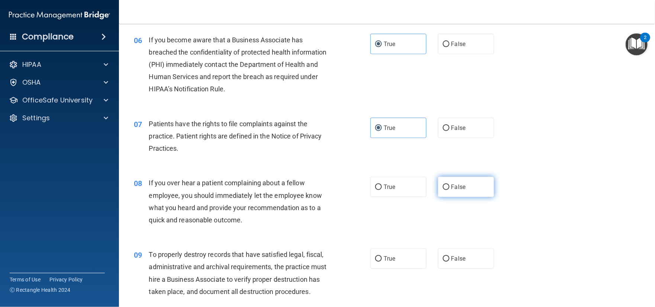
click at [438, 196] on label "False" at bounding box center [466, 187] width 56 height 20
click at [442, 190] on input "False" at bounding box center [445, 188] width 7 height 6
radio input "true"
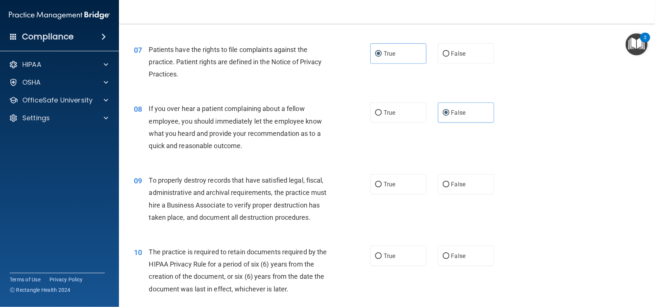
scroll to position [446, 0]
click at [384, 188] on span "True" at bounding box center [389, 184] width 12 height 7
click at [382, 187] on input "True" at bounding box center [378, 185] width 7 height 6
radio input "true"
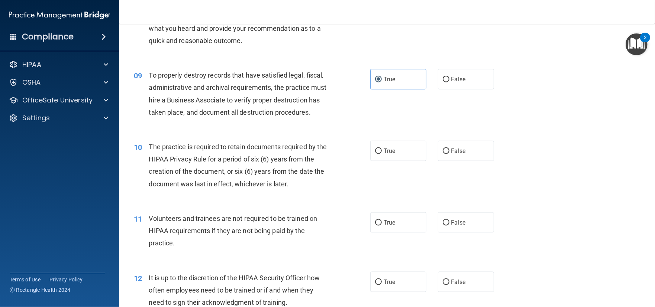
scroll to position [557, 0]
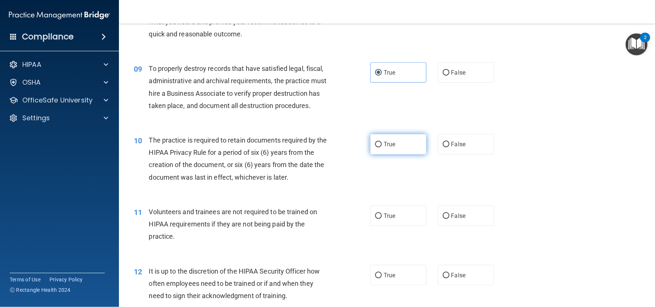
click at [373, 155] on label "True" at bounding box center [398, 144] width 56 height 20
click at [375, 147] on input "True" at bounding box center [378, 145] width 7 height 6
radio input "true"
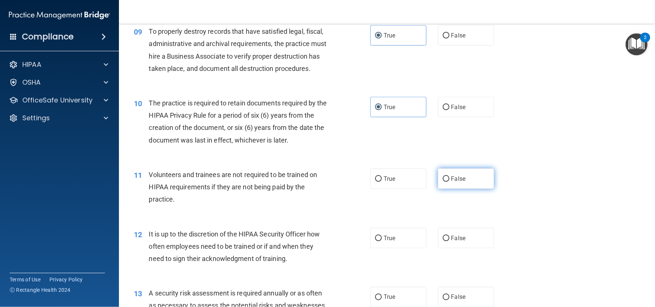
click at [442, 182] on input "False" at bounding box center [445, 179] width 7 height 6
radio input "true"
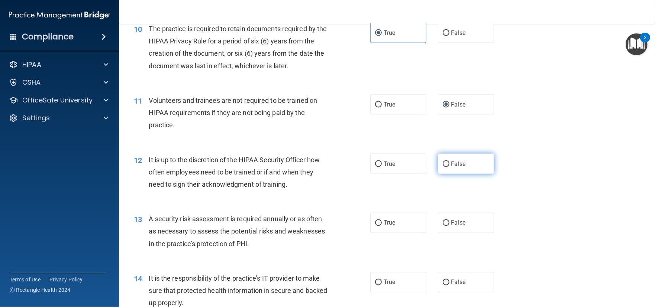
click at [451, 168] on span "False" at bounding box center [458, 163] width 14 height 7
click at [449, 167] on input "False" at bounding box center [445, 165] width 7 height 6
radio input "true"
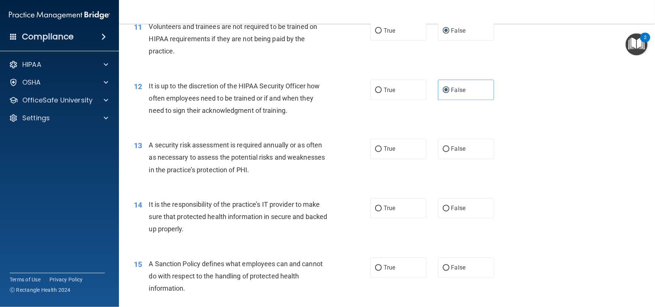
scroll to position [743, 0]
click at [383, 159] on label "True" at bounding box center [398, 149] width 56 height 20
click at [382, 152] on input "True" at bounding box center [378, 150] width 7 height 6
radio input "true"
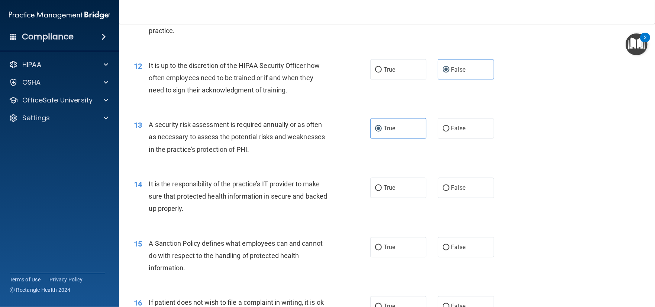
scroll to position [780, 0]
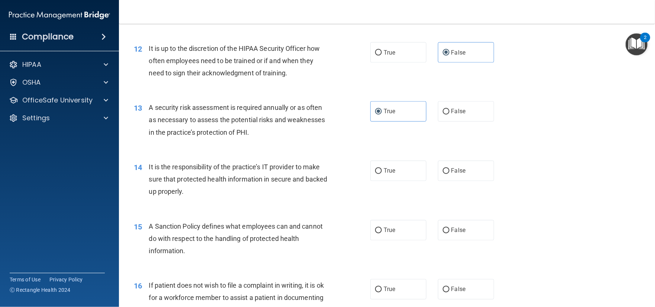
click at [451, 181] on label "False" at bounding box center [466, 171] width 56 height 20
click at [449, 174] on input "False" at bounding box center [445, 172] width 7 height 6
radio input "true"
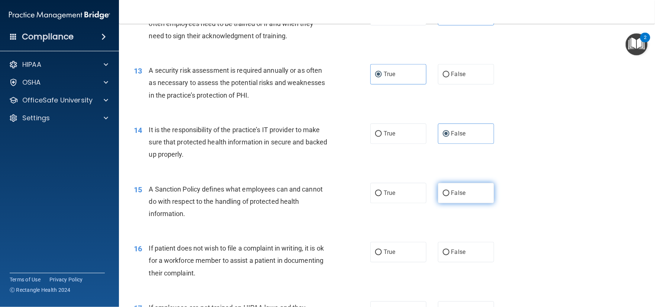
click at [451, 197] on span "False" at bounding box center [458, 193] width 14 height 7
click at [449, 197] on input "False" at bounding box center [445, 194] width 7 height 6
radio input "true"
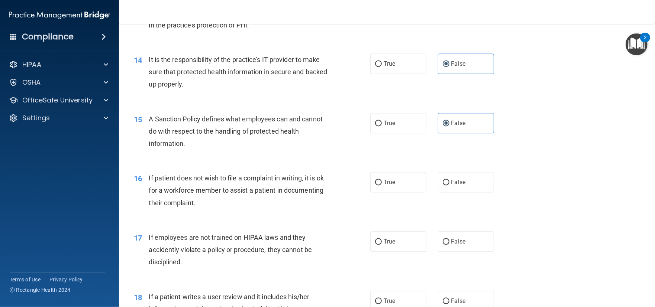
scroll to position [892, 0]
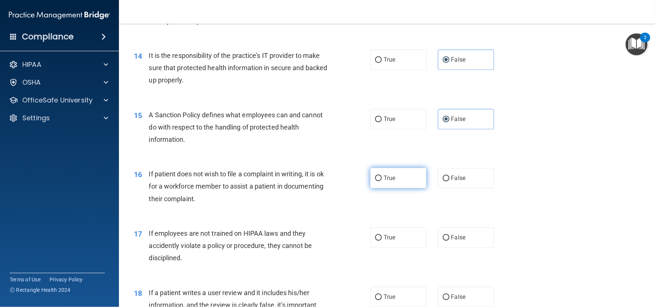
click at [381, 188] on label "True" at bounding box center [398, 178] width 56 height 20
click at [381, 181] on input "True" at bounding box center [378, 179] width 7 height 6
radio input "true"
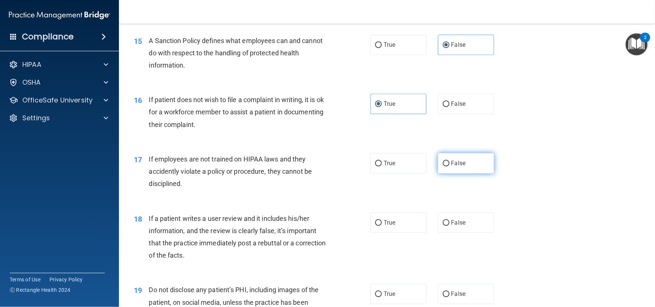
click at [458, 167] on span "False" at bounding box center [458, 163] width 14 height 7
click at [449, 166] on input "False" at bounding box center [445, 164] width 7 height 6
radio input "true"
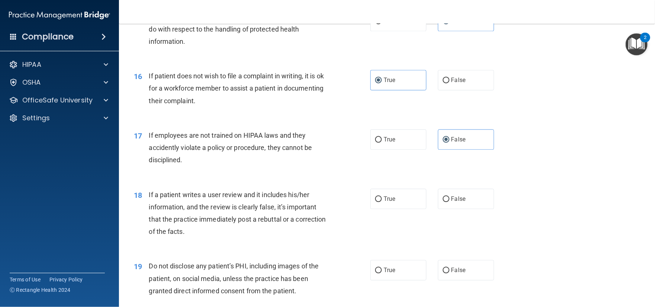
scroll to position [1003, 0]
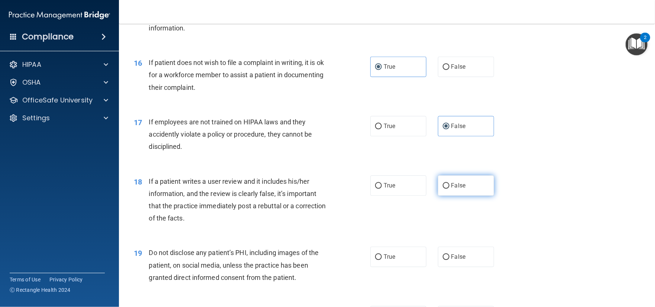
click at [448, 196] on label "False" at bounding box center [466, 185] width 56 height 20
click at [448, 189] on input "False" at bounding box center [445, 186] width 7 height 6
radio input "true"
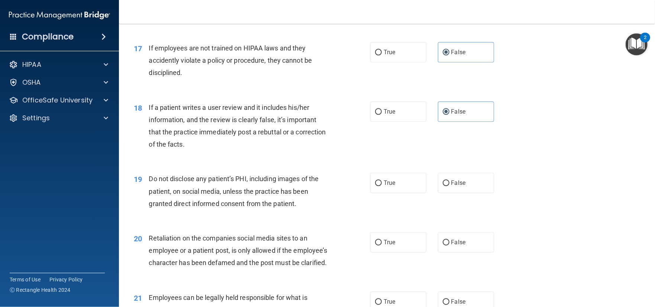
scroll to position [1077, 0]
click at [399, 193] on label "True" at bounding box center [398, 182] width 56 height 20
click at [382, 186] on input "True" at bounding box center [378, 183] width 7 height 6
radio input "true"
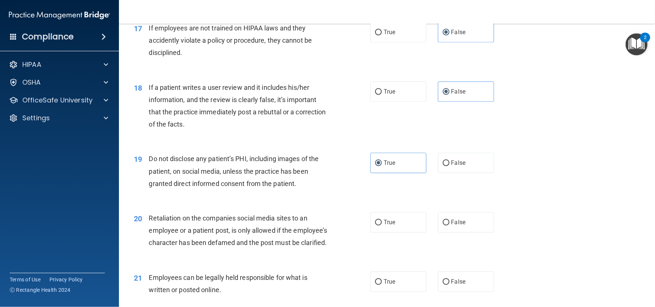
scroll to position [1114, 0]
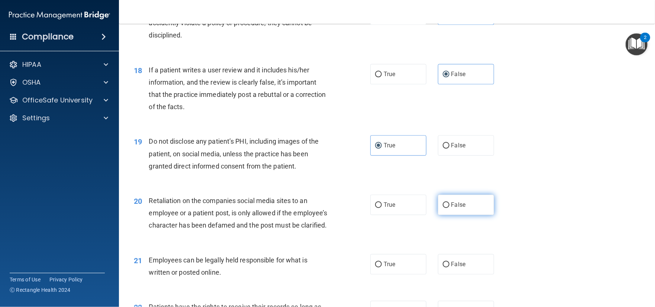
drag, startPoint x: 458, startPoint y: 212, endPoint x: 447, endPoint y: 218, distance: 12.6
click at [458, 213] on label "False" at bounding box center [466, 205] width 56 height 20
click at [449, 208] on input "False" at bounding box center [445, 205] width 7 height 6
radio input "true"
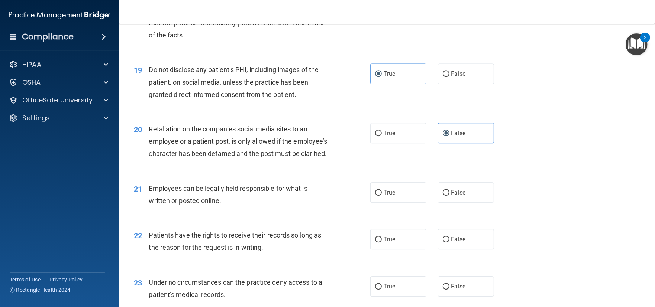
scroll to position [1189, 0]
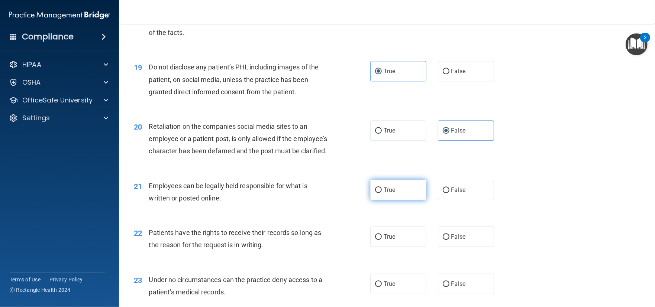
click at [376, 193] on input "True" at bounding box center [378, 191] width 7 height 6
radio input "true"
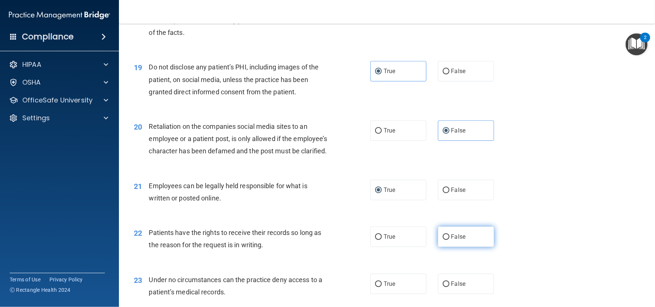
click at [446, 247] on label "False" at bounding box center [466, 237] width 56 height 20
click at [446, 240] on input "False" at bounding box center [445, 237] width 7 height 6
radio input "true"
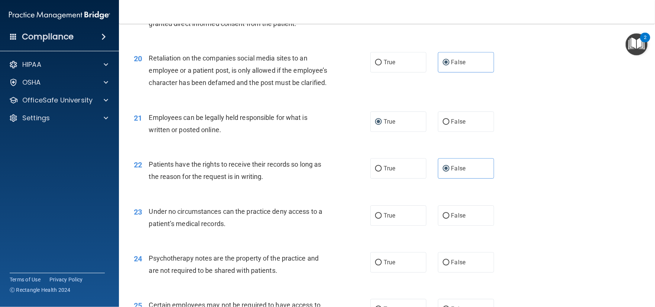
scroll to position [1263, 0]
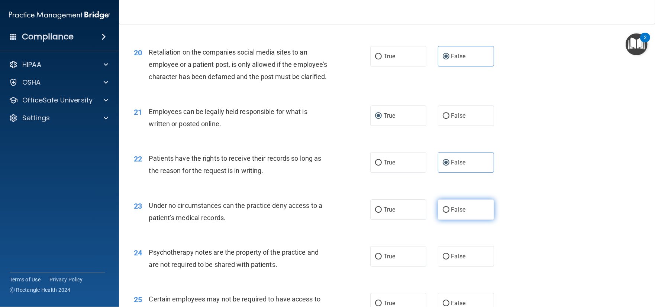
click at [442, 213] on input "False" at bounding box center [445, 210] width 7 height 6
radio input "true"
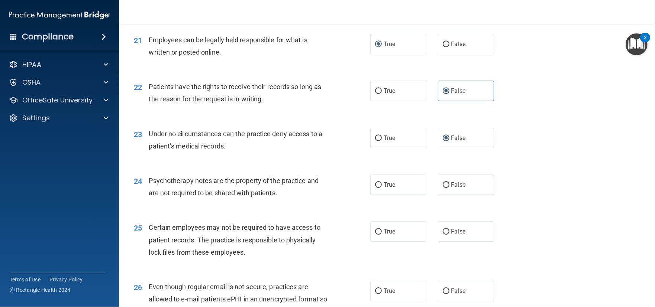
scroll to position [1337, 0]
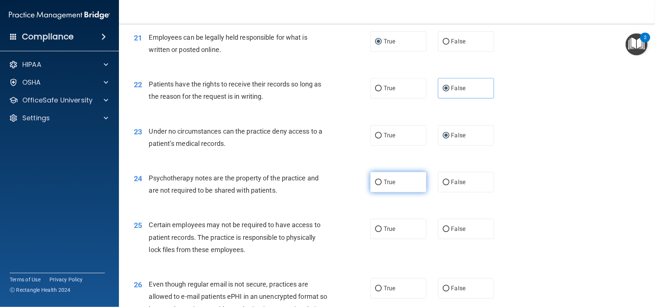
click at [378, 185] on input "True" at bounding box center [378, 183] width 7 height 6
radio input "true"
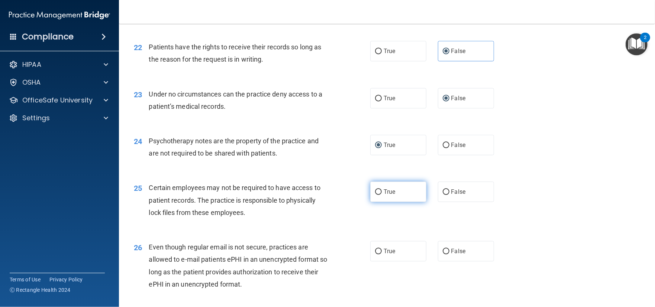
click at [388, 195] on span "True" at bounding box center [389, 191] width 12 height 7
click at [382, 195] on input "True" at bounding box center [378, 192] width 7 height 6
radio input "true"
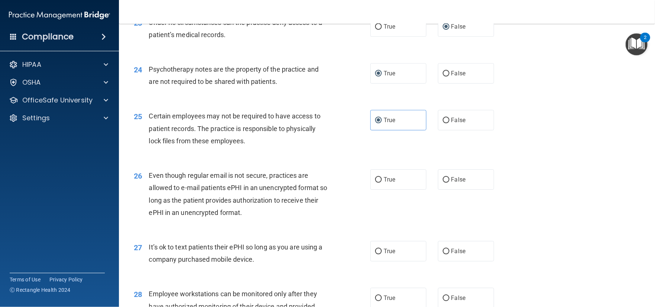
scroll to position [1449, 0]
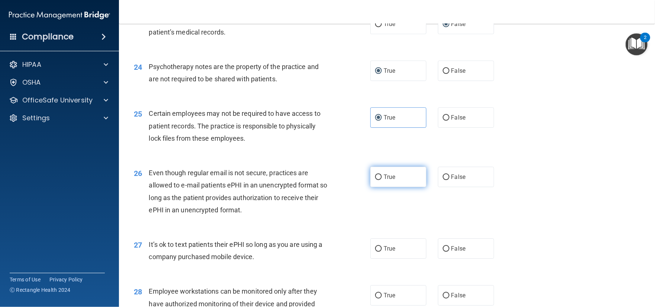
click at [375, 180] on input "True" at bounding box center [378, 178] width 7 height 6
radio input "true"
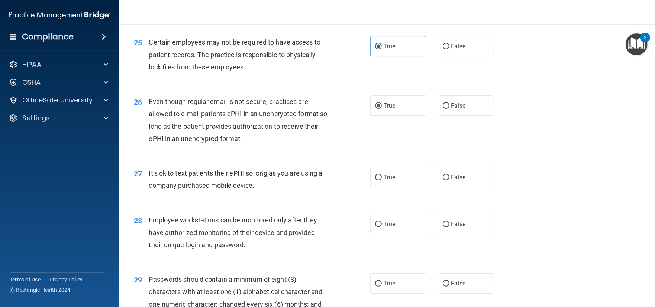
scroll to position [1523, 0]
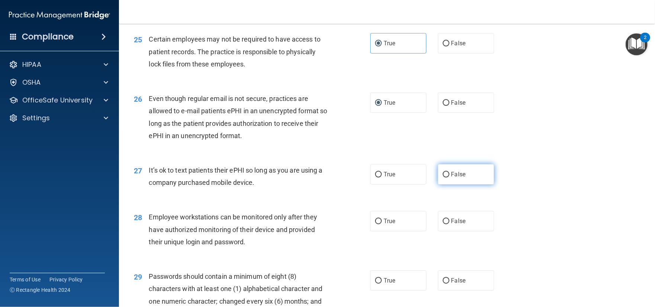
click at [466, 185] on label "False" at bounding box center [466, 174] width 56 height 20
click at [449, 178] on input "False" at bounding box center [445, 175] width 7 height 6
radio input "true"
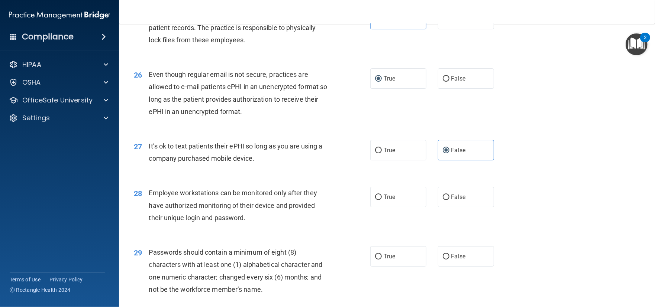
scroll to position [1560, 0]
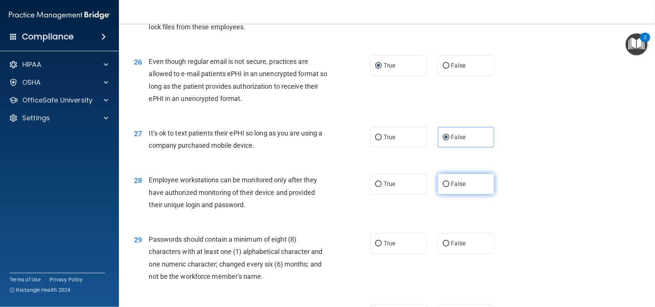
click at [441, 194] on label "False" at bounding box center [466, 184] width 56 height 20
click at [442, 187] on input "False" at bounding box center [445, 185] width 7 height 6
radio input "true"
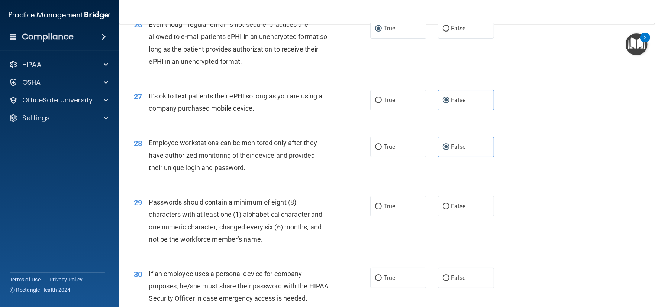
scroll to position [1634, 0]
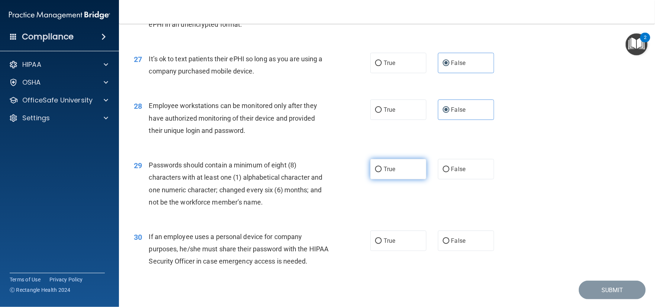
click at [376, 172] on input "True" at bounding box center [378, 170] width 7 height 6
radio input "true"
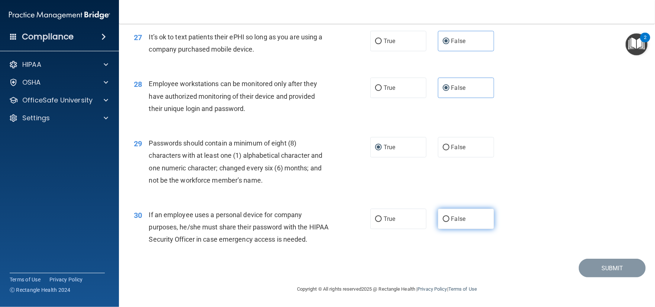
click at [445, 222] on input "False" at bounding box center [445, 220] width 7 height 6
radio input "true"
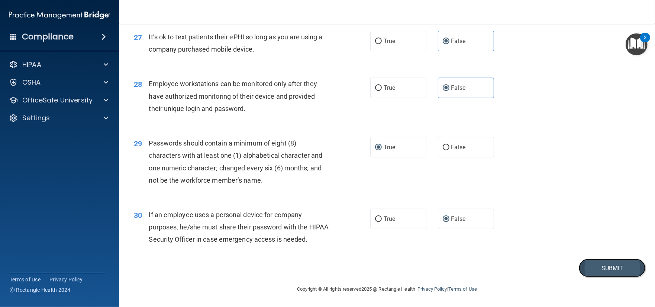
click at [601, 278] on button "Submit" at bounding box center [611, 268] width 67 height 19
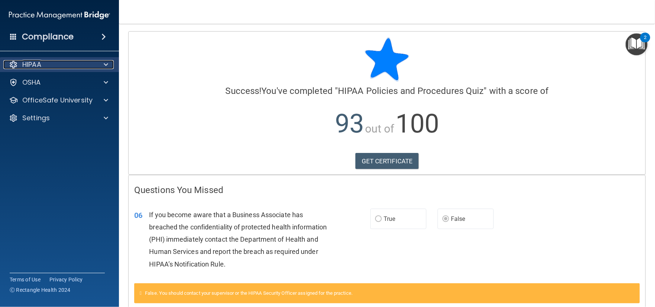
click at [25, 61] on p "HIPAA" at bounding box center [31, 64] width 19 height 9
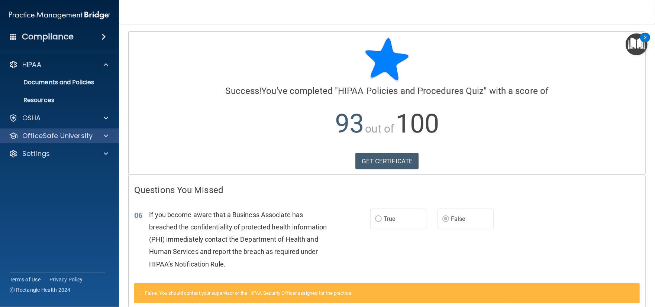
click at [48, 130] on div "OfficeSafe University" at bounding box center [59, 136] width 119 height 15
click at [52, 135] on p "OfficeSafe University" at bounding box center [57, 136] width 70 height 9
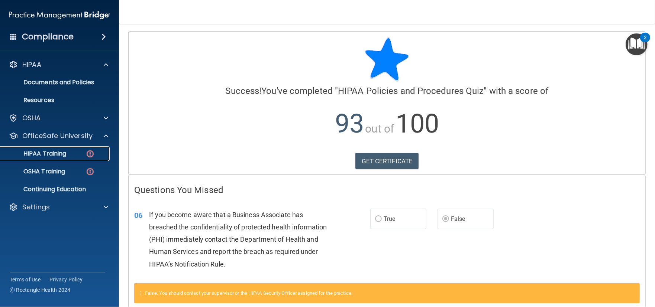
click at [93, 150] on img at bounding box center [89, 153] width 9 height 9
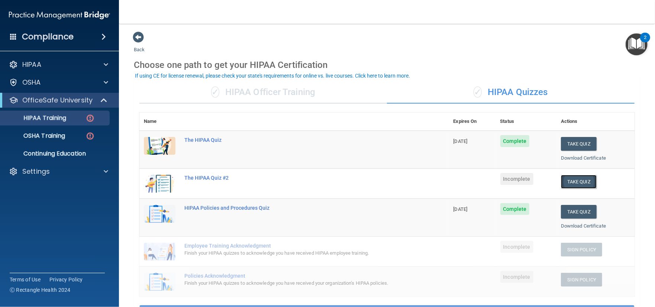
click at [572, 183] on button "Take Quiz" at bounding box center [579, 182] width 36 height 14
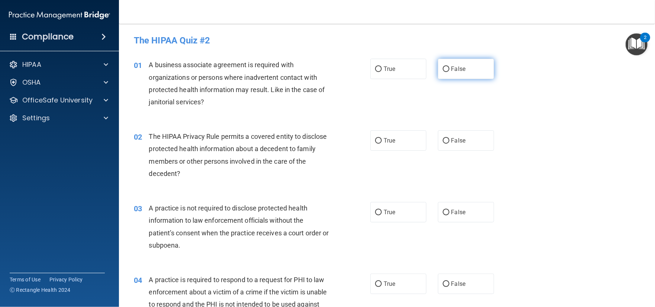
click at [445, 70] on input "False" at bounding box center [445, 69] width 7 height 6
radio input "true"
click at [407, 74] on label "True" at bounding box center [398, 69] width 56 height 20
click at [382, 72] on input "True" at bounding box center [378, 69] width 7 height 6
radio input "true"
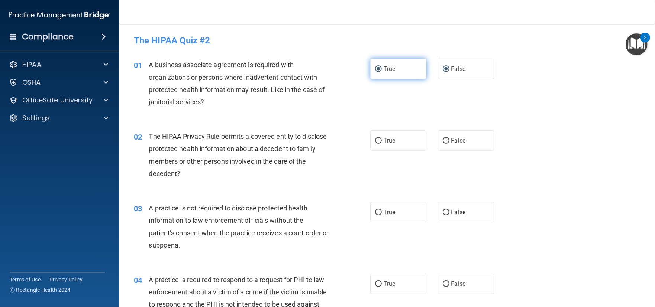
radio input "false"
drag, startPoint x: 457, startPoint y: 147, endPoint x: 446, endPoint y: 151, distance: 12.1
click at [457, 148] on label "False" at bounding box center [466, 140] width 56 height 20
click at [449, 144] on input "False" at bounding box center [445, 141] width 7 height 6
radio input "true"
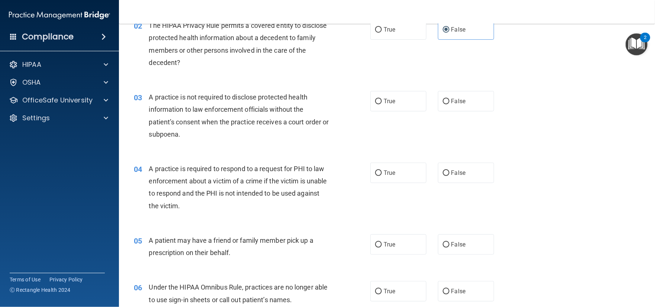
scroll to position [111, 0]
click at [453, 100] on span "False" at bounding box center [458, 100] width 14 height 7
click at [449, 100] on input "False" at bounding box center [445, 101] width 7 height 6
radio input "true"
click at [463, 174] on label "False" at bounding box center [466, 172] width 56 height 20
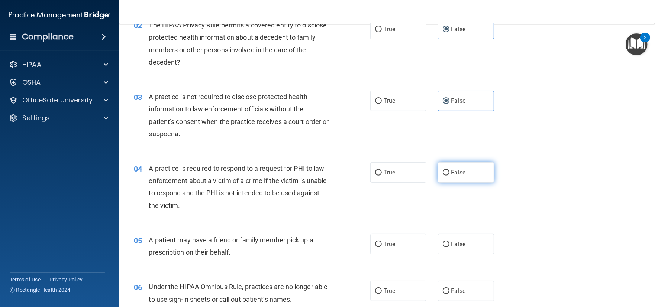
click at [449, 174] on input "False" at bounding box center [445, 173] width 7 height 6
radio input "true"
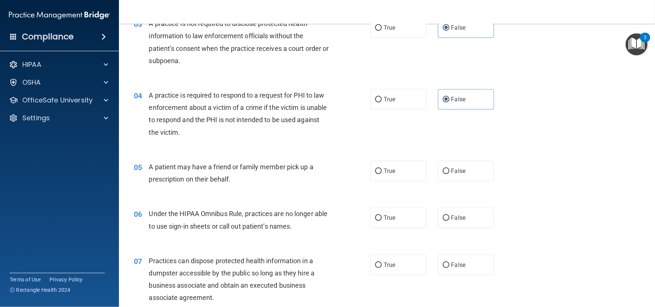
scroll to position [185, 0]
click at [384, 173] on span "True" at bounding box center [389, 170] width 12 height 7
click at [382, 173] on input "True" at bounding box center [378, 171] width 7 height 6
radio input "true"
click at [451, 218] on span "False" at bounding box center [458, 217] width 14 height 7
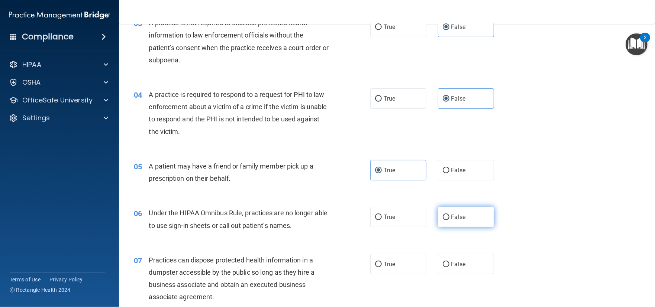
click at [447, 218] on input "False" at bounding box center [445, 218] width 7 height 6
radio input "true"
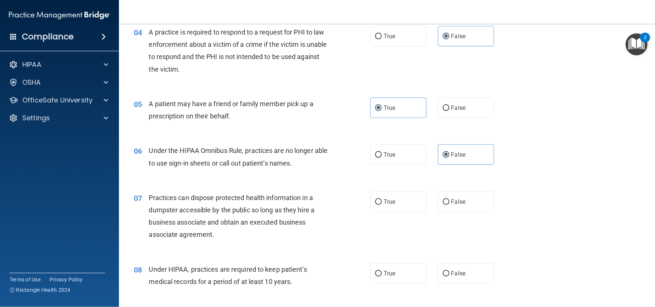
scroll to position [260, 0]
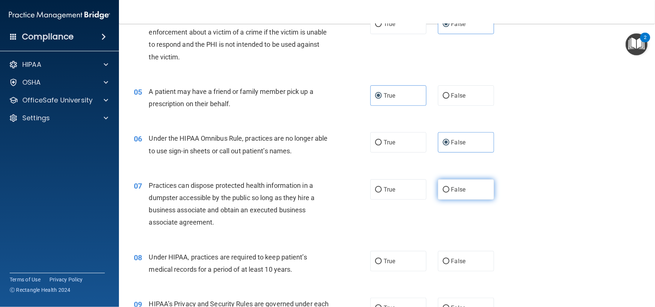
click at [442, 187] on input "False" at bounding box center [445, 190] width 7 height 6
radio input "true"
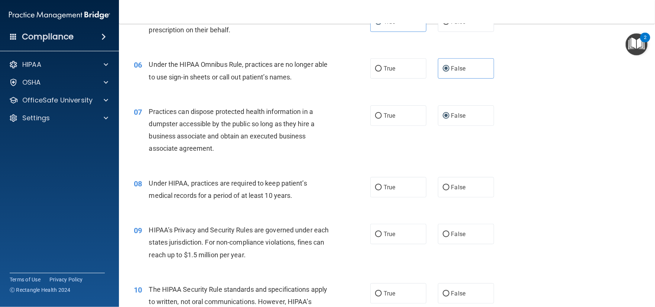
scroll to position [334, 0]
click at [447, 188] on label "False" at bounding box center [466, 187] width 56 height 20
click at [447, 188] on input "False" at bounding box center [445, 188] width 7 height 6
radio input "true"
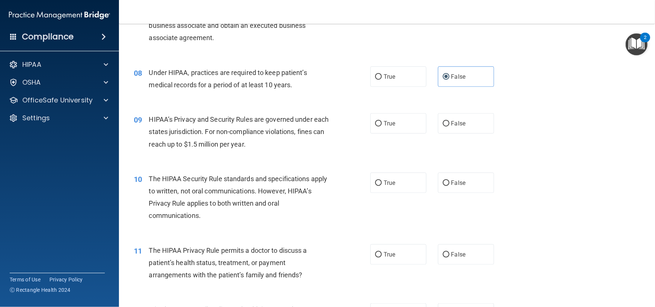
scroll to position [446, 0]
click at [389, 120] on span "True" at bounding box center [389, 122] width 12 height 7
click at [382, 120] on input "True" at bounding box center [378, 123] width 7 height 6
radio input "true"
drag, startPoint x: 447, startPoint y: 180, endPoint x: 435, endPoint y: 190, distance: 15.0
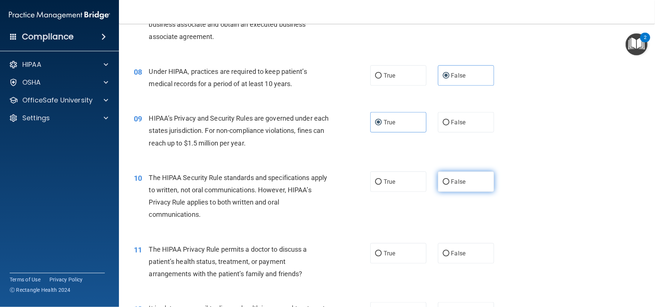
click at [447, 182] on label "False" at bounding box center [466, 182] width 56 height 20
click at [447, 182] on input "False" at bounding box center [445, 182] width 7 height 6
radio input "true"
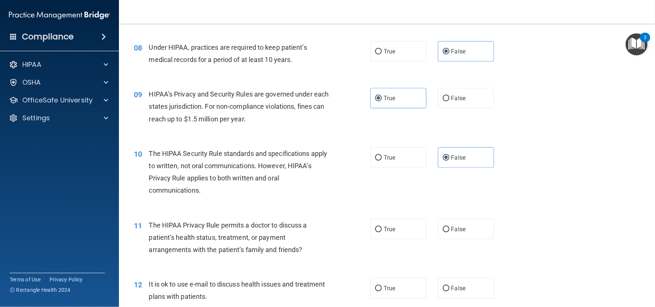
scroll to position [483, 0]
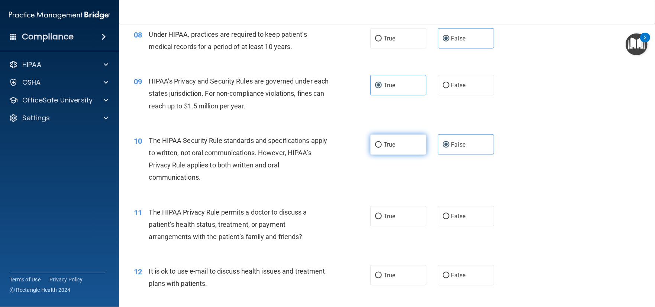
click at [390, 143] on span "True" at bounding box center [389, 144] width 12 height 7
click at [382, 143] on input "True" at bounding box center [378, 145] width 7 height 6
radio input "true"
radio input "false"
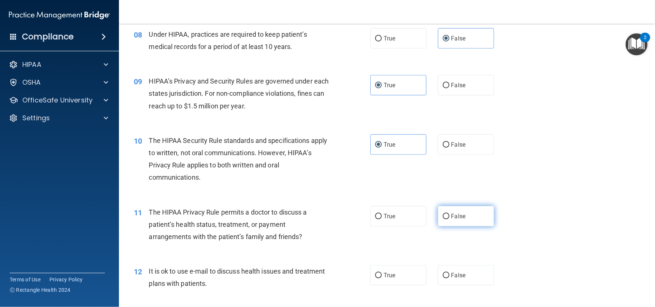
click at [457, 219] on span "False" at bounding box center [458, 216] width 14 height 7
click at [449, 219] on input "False" at bounding box center [445, 217] width 7 height 6
radio input "true"
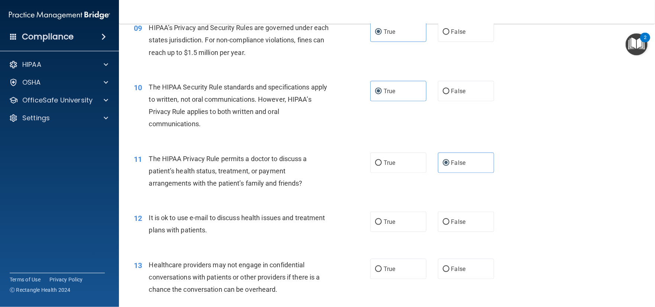
scroll to position [557, 0]
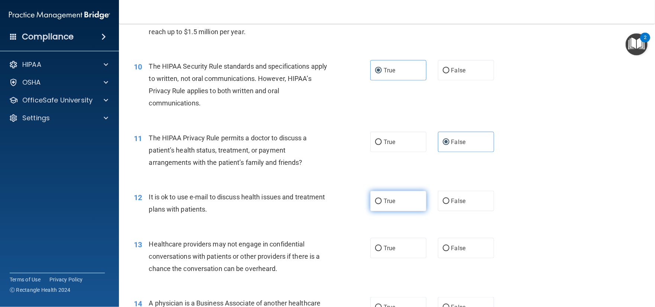
click at [377, 210] on label "True" at bounding box center [398, 201] width 56 height 20
click at [377, 204] on input "True" at bounding box center [378, 202] width 7 height 6
radio input "true"
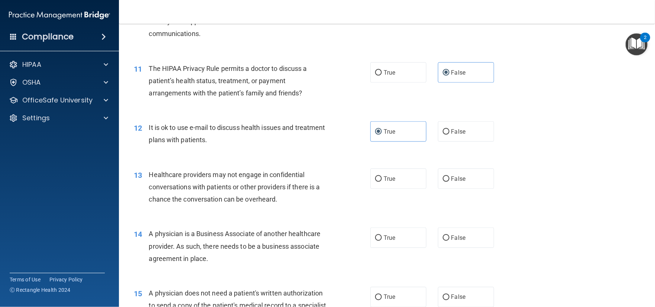
scroll to position [632, 0]
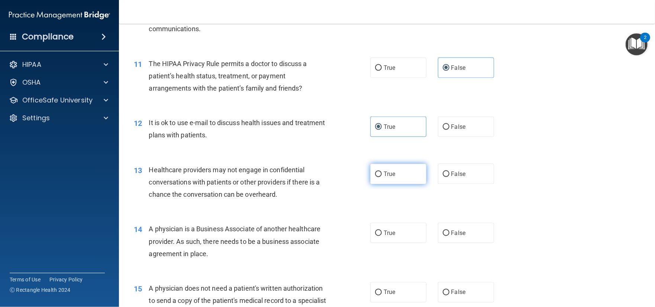
click at [376, 179] on label "True" at bounding box center [398, 174] width 56 height 20
click at [376, 177] on input "True" at bounding box center [378, 175] width 7 height 6
radio input "true"
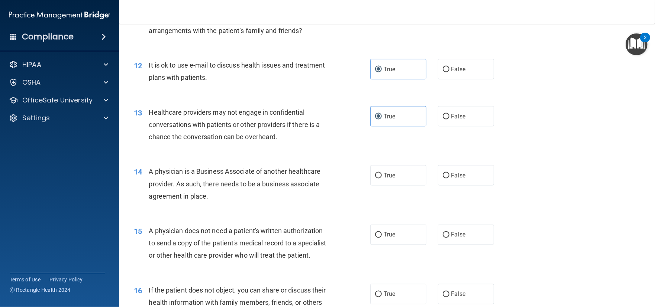
scroll to position [706, 0]
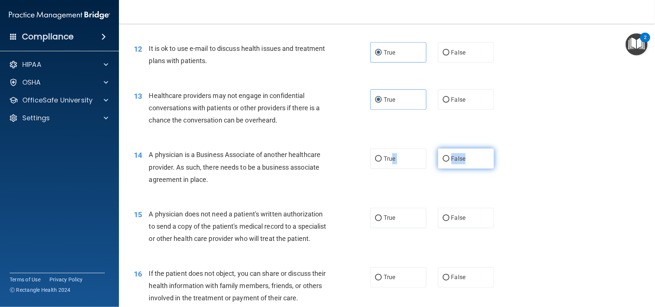
drag, startPoint x: 390, startPoint y: 161, endPoint x: 478, endPoint y: 162, distance: 88.8
click at [478, 162] on div "True False" at bounding box center [437, 159] width 135 height 20
click at [474, 160] on label "False" at bounding box center [466, 159] width 56 height 20
click at [449, 160] on input "False" at bounding box center [445, 159] width 7 height 6
radio input "true"
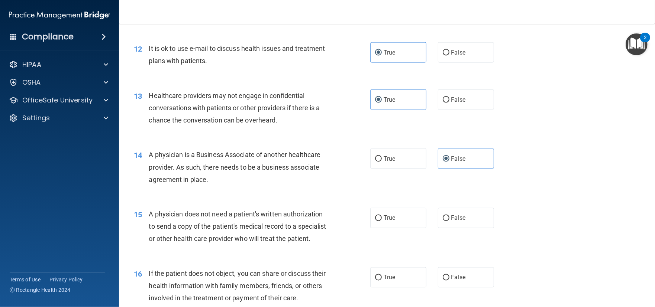
scroll to position [743, 0]
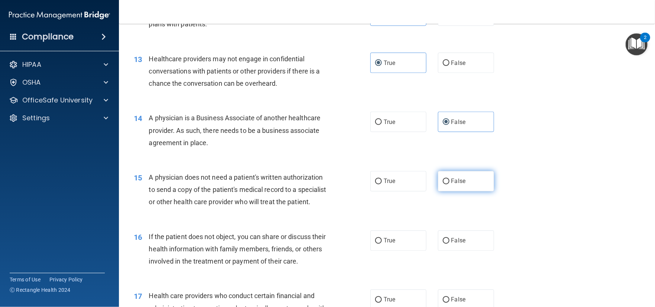
click at [461, 178] on span "False" at bounding box center [458, 181] width 14 height 7
click at [449, 179] on input "False" at bounding box center [445, 182] width 7 height 6
radio input "true"
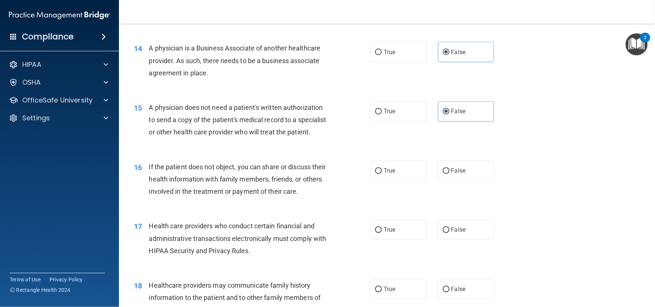
scroll to position [817, 0]
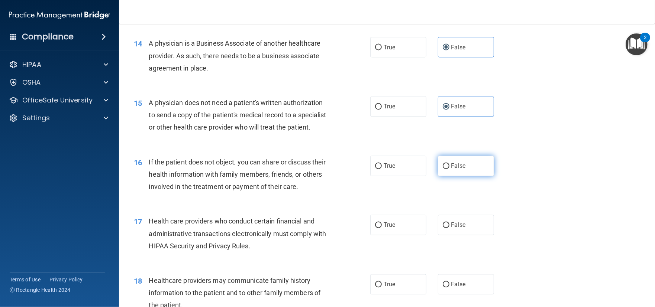
click at [451, 170] on span "False" at bounding box center [458, 166] width 14 height 7
click at [447, 169] on input "False" at bounding box center [445, 167] width 7 height 6
radio input "true"
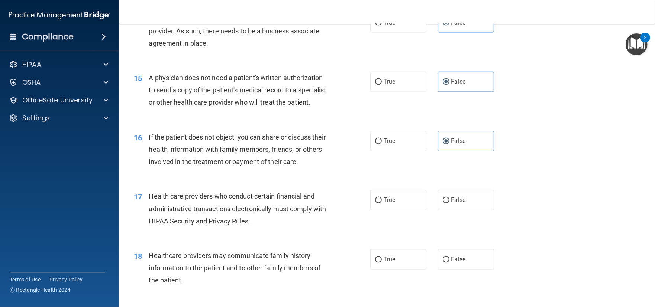
scroll to position [892, 0]
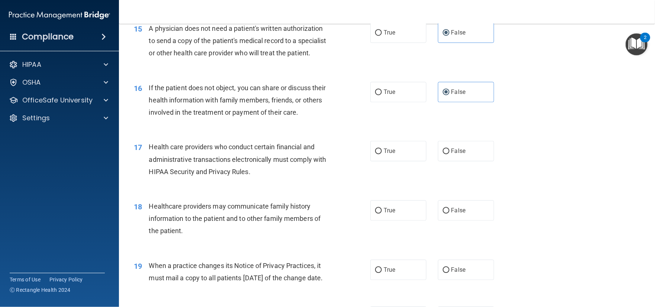
drag, startPoint x: 377, startPoint y: 99, endPoint x: 355, endPoint y: 142, distance: 48.5
click at [377, 100] on label "True" at bounding box center [398, 92] width 56 height 20
click at [377, 95] on input "True" at bounding box center [378, 93] width 7 height 6
radio input "true"
radio input "false"
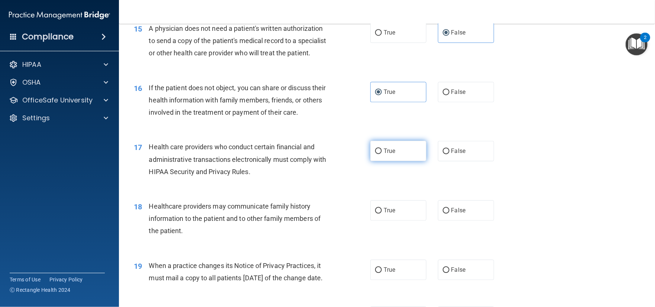
click at [383, 155] on span "True" at bounding box center [389, 150] width 12 height 7
click at [382, 154] on input "True" at bounding box center [378, 152] width 7 height 6
radio input "true"
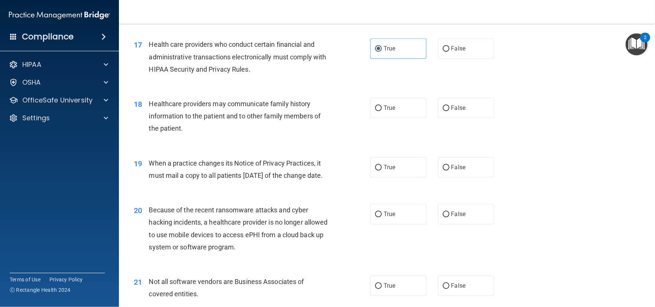
scroll to position [1003, 0]
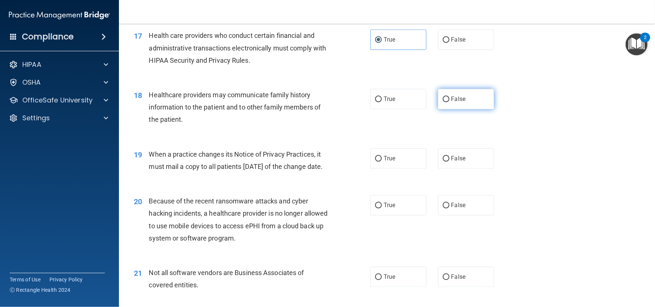
click at [459, 106] on label "False" at bounding box center [466, 99] width 56 height 20
click at [449, 102] on input "False" at bounding box center [445, 100] width 7 height 6
radio input "true"
click at [396, 169] on label "True" at bounding box center [398, 158] width 56 height 20
click at [382, 162] on input "True" at bounding box center [378, 159] width 7 height 6
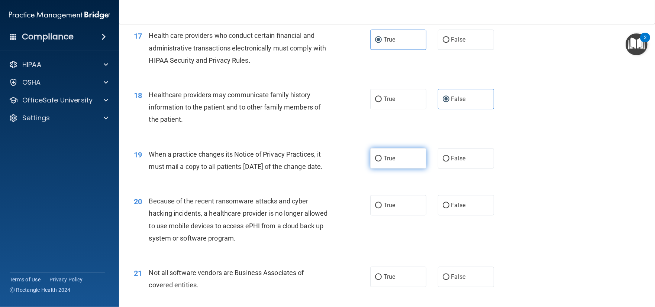
radio input "true"
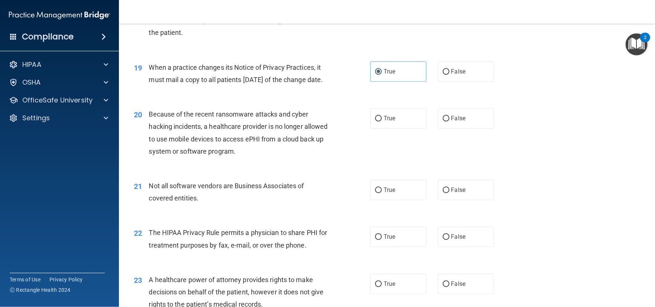
scroll to position [1114, 0]
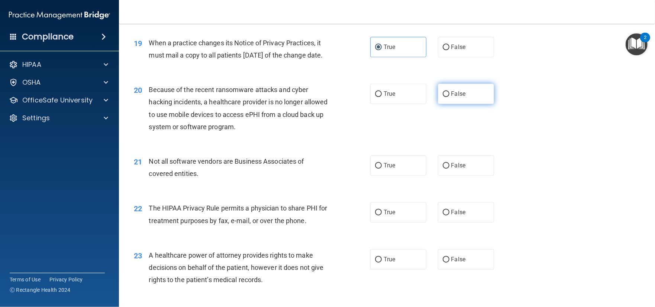
click at [451, 97] on span "False" at bounding box center [458, 93] width 14 height 7
click at [448, 97] on input "False" at bounding box center [445, 94] width 7 height 6
radio input "true"
click at [451, 169] on span "False" at bounding box center [458, 165] width 14 height 7
click at [449, 169] on input "False" at bounding box center [445, 166] width 7 height 6
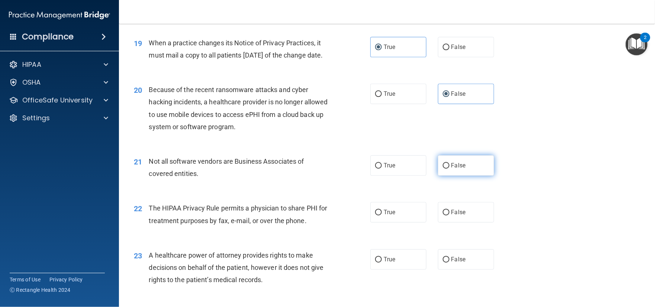
radio input "true"
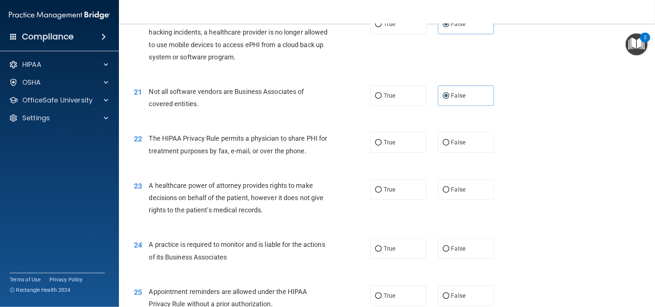
scroll to position [1189, 0]
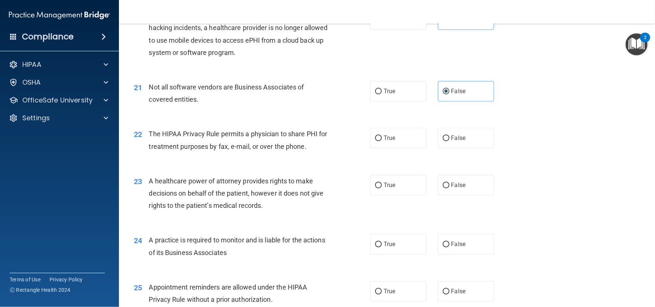
drag, startPoint x: 399, startPoint y: 164, endPoint x: 389, endPoint y: 173, distance: 13.7
click at [399, 148] on label "True" at bounding box center [398, 138] width 56 height 20
click at [382, 141] on input "True" at bounding box center [378, 139] width 7 height 6
radio input "true"
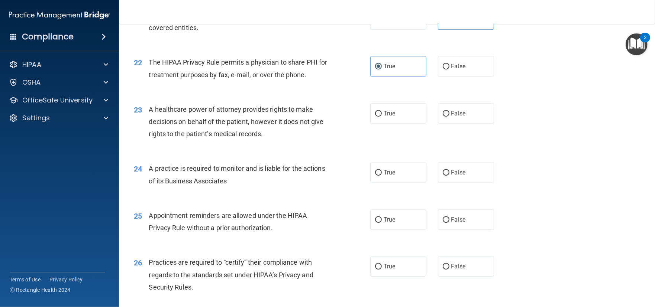
scroll to position [1263, 0]
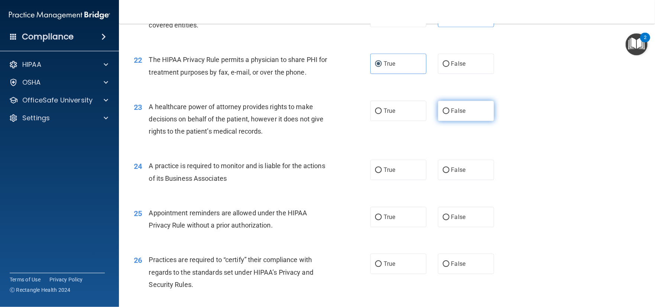
click at [445, 121] on label "False" at bounding box center [466, 111] width 56 height 20
click at [445, 114] on input "False" at bounding box center [445, 111] width 7 height 6
radio input "true"
click at [380, 121] on label "True" at bounding box center [398, 111] width 56 height 20
click at [380, 114] on input "True" at bounding box center [378, 111] width 7 height 6
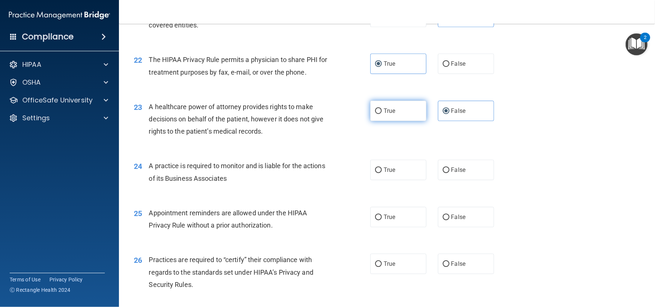
radio input "true"
radio input "false"
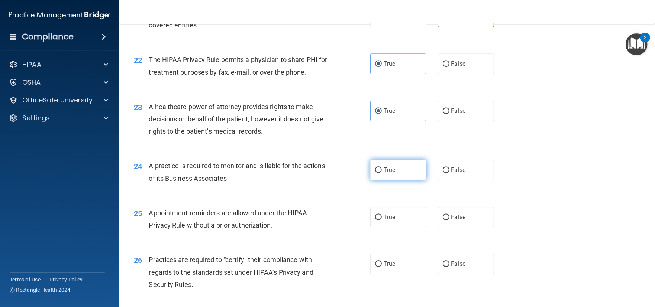
click at [392, 180] on label "True" at bounding box center [398, 170] width 56 height 20
click at [382, 173] on input "True" at bounding box center [378, 171] width 7 height 6
radio input "true"
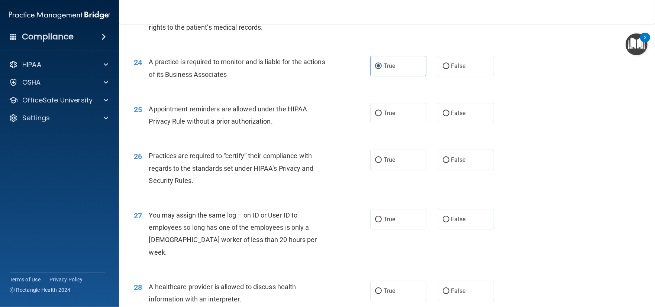
scroll to position [1374, 0]
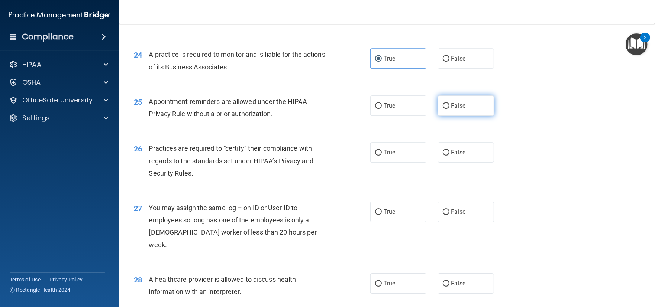
click at [439, 116] on label "False" at bounding box center [466, 105] width 56 height 20
click at [442, 109] on input "False" at bounding box center [445, 106] width 7 height 6
radio input "true"
click at [400, 116] on label "True" at bounding box center [398, 105] width 56 height 20
click at [382, 109] on input "True" at bounding box center [378, 106] width 7 height 6
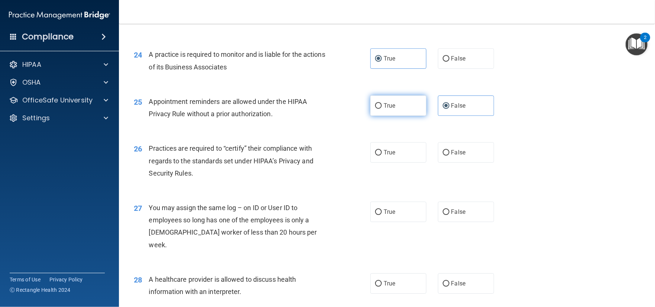
radio input "true"
radio input "false"
click at [398, 163] on label "True" at bounding box center [398, 152] width 56 height 20
click at [382, 156] on input "True" at bounding box center [378, 153] width 7 height 6
radio input "true"
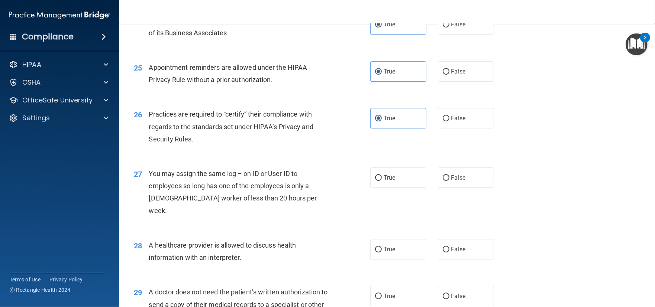
scroll to position [1449, 0]
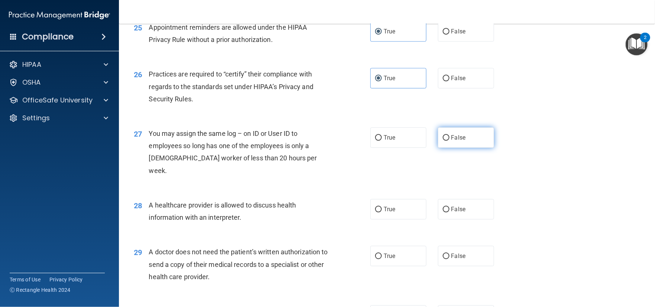
click at [449, 148] on label "False" at bounding box center [466, 137] width 56 height 20
click at [449, 141] on input "False" at bounding box center [445, 138] width 7 height 6
radio input "true"
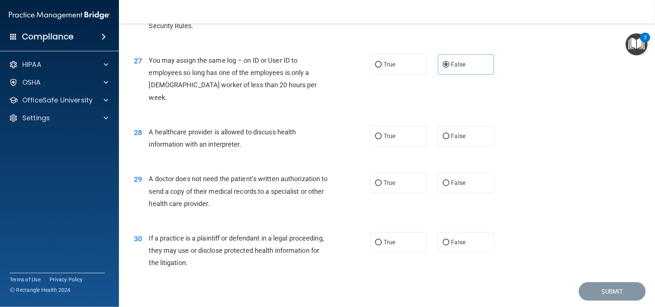
scroll to position [1523, 0]
click at [409, 145] on label "True" at bounding box center [398, 135] width 56 height 20
click at [382, 138] on input "True" at bounding box center [378, 136] width 7 height 6
radio input "true"
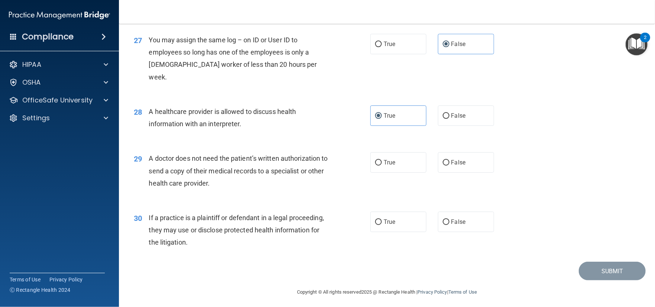
scroll to position [1558, 0]
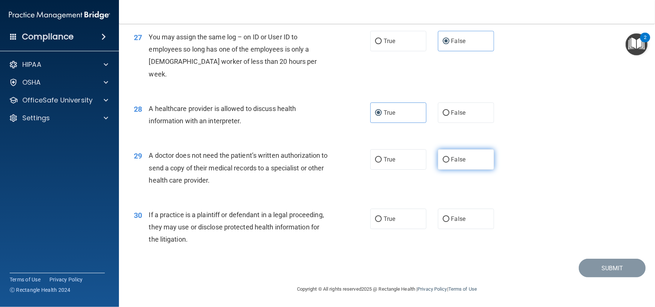
click at [435, 168] on div "29 A doctor does not need the patient’s written authorization to send a copy of…" at bounding box center [386, 169] width 517 height 59
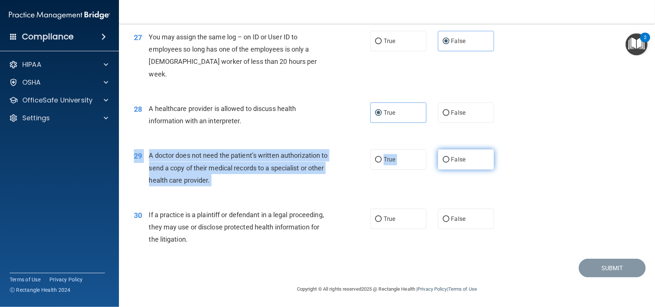
click at [438, 162] on label "False" at bounding box center [466, 159] width 56 height 20
click at [442, 162] on input "False" at bounding box center [445, 160] width 7 height 6
radio input "true"
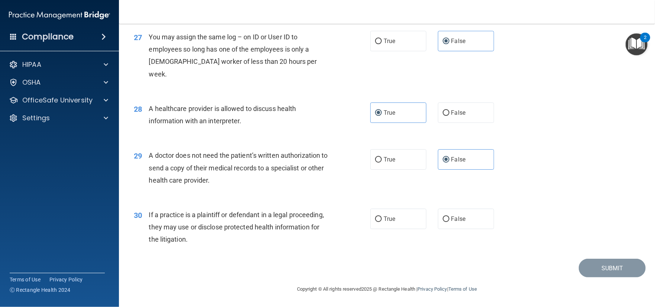
click at [205, 234] on div "If a practice is a plaintiff or defendant in a legal proceeding, they may use o…" at bounding box center [242, 227] width 186 height 37
click at [466, 223] on label "False" at bounding box center [466, 219] width 56 height 20
click at [449, 222] on input "False" at bounding box center [445, 220] width 7 height 6
radio input "true"
click at [366, 221] on div "30 If a practice is a plaintiff or defendant in a legal proceeding, they may us…" at bounding box center [252, 229] width 259 height 41
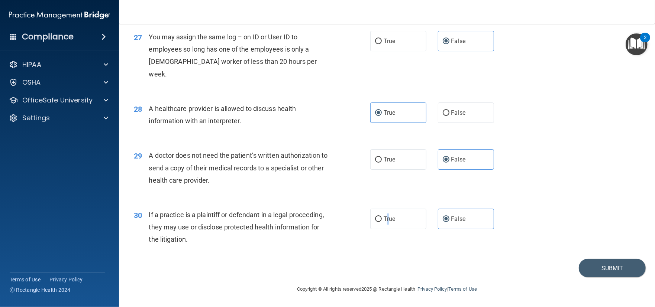
drag, startPoint x: 384, startPoint y: 224, endPoint x: 431, endPoint y: 234, distance: 48.2
click at [385, 224] on label "True" at bounding box center [398, 219] width 56 height 20
click at [375, 220] on input "True" at bounding box center [378, 220] width 7 height 6
radio input "true"
radio input "false"
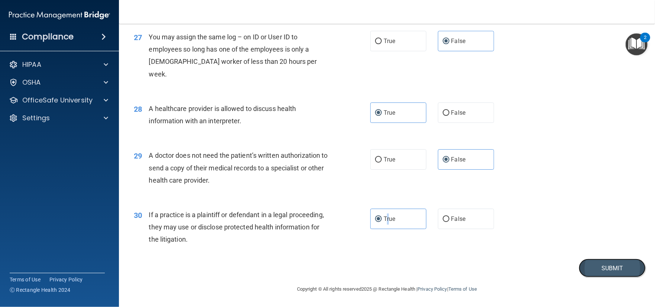
drag, startPoint x: 595, startPoint y: 273, endPoint x: 593, endPoint y: 277, distance: 4.5
click at [595, 273] on button "Submit" at bounding box center [611, 268] width 67 height 19
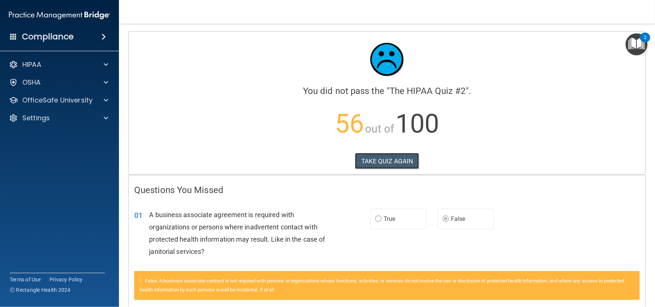
drag, startPoint x: 396, startPoint y: 157, endPoint x: 140, endPoint y: 150, distance: 256.0
click at [140, 152] on div "Calculating your score.... You did not pass the " The HIPAA Quiz #2 ". 56 out o…" at bounding box center [387, 103] width 516 height 143
click at [387, 160] on button "TAKE QUIZ AGAIN" at bounding box center [387, 161] width 64 height 16
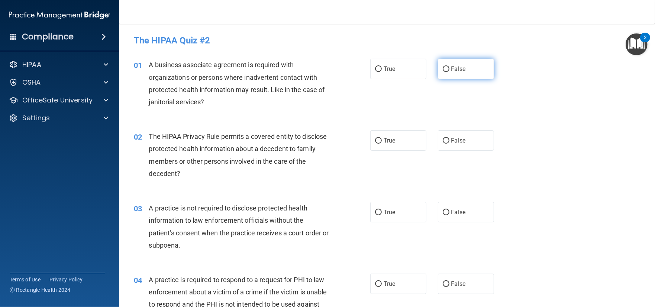
click at [442, 67] on input "False" at bounding box center [445, 69] width 7 height 6
radio input "true"
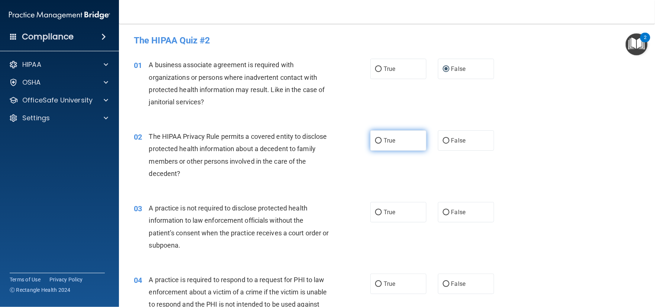
click at [391, 148] on label "True" at bounding box center [398, 140] width 56 height 20
click at [382, 144] on input "True" at bounding box center [378, 141] width 7 height 6
radio input "true"
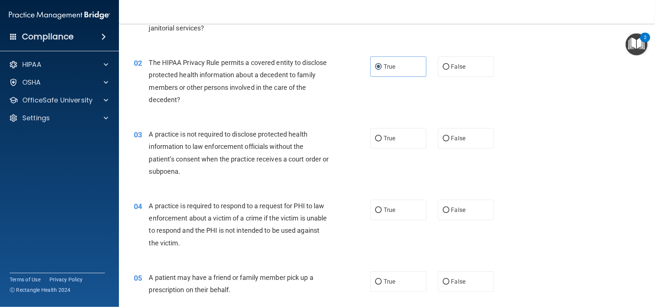
scroll to position [74, 0]
click at [445, 139] on input "False" at bounding box center [445, 139] width 7 height 6
radio input "true"
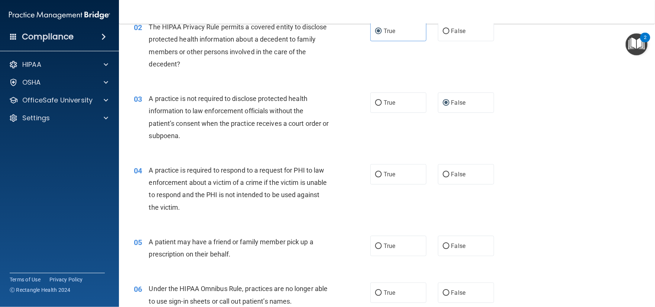
scroll to position [149, 0]
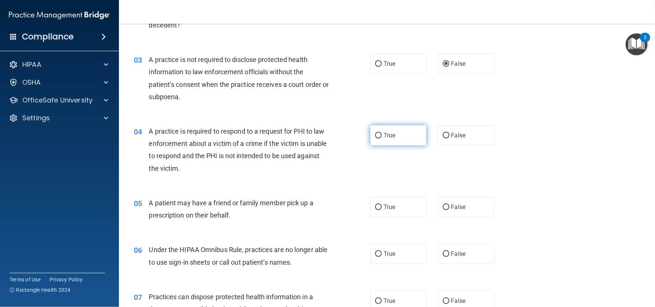
click at [370, 141] on label "True" at bounding box center [398, 135] width 56 height 20
click at [375, 139] on input "True" at bounding box center [378, 136] width 7 height 6
radio input "true"
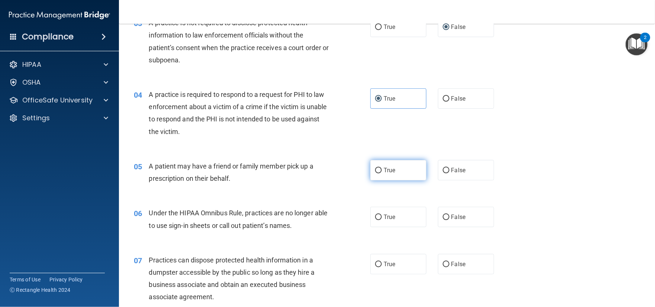
click at [392, 179] on label "True" at bounding box center [398, 170] width 56 height 20
click at [382, 173] on input "True" at bounding box center [378, 171] width 7 height 6
radio input "true"
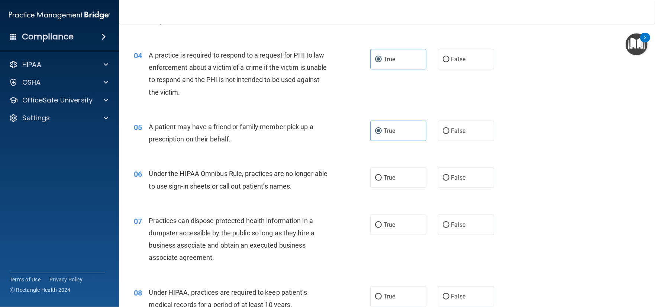
scroll to position [260, 0]
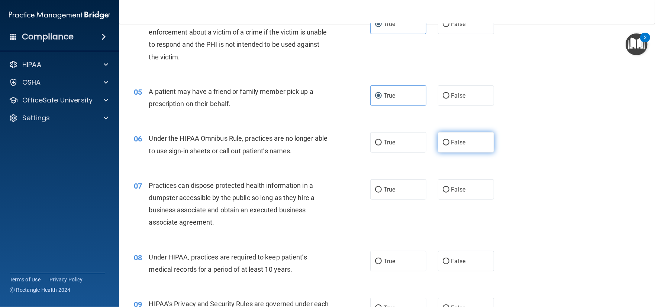
click at [469, 136] on label "False" at bounding box center [466, 142] width 56 height 20
click at [449, 140] on input "False" at bounding box center [445, 143] width 7 height 6
radio input "true"
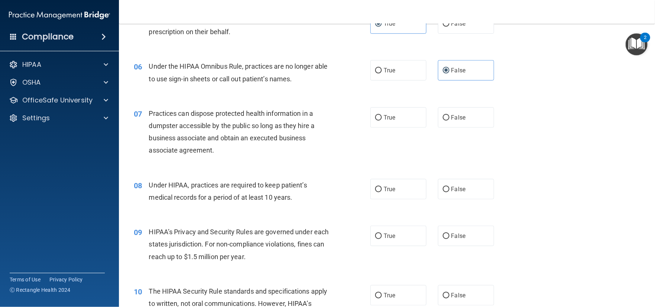
scroll to position [334, 0]
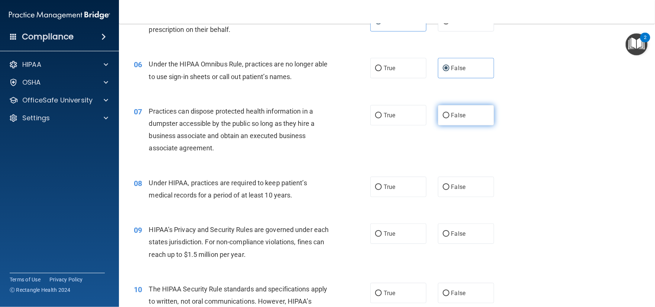
click at [462, 117] on label "False" at bounding box center [466, 115] width 56 height 20
click at [449, 117] on input "False" at bounding box center [445, 116] width 7 height 6
radio input "true"
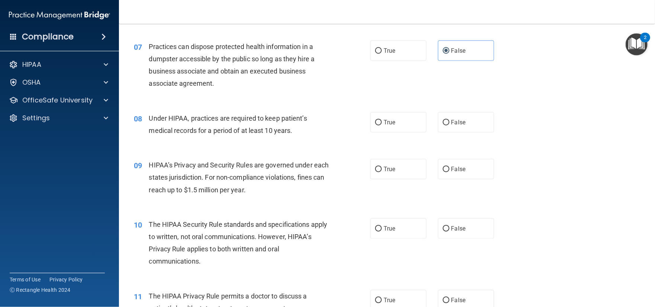
scroll to position [409, 0]
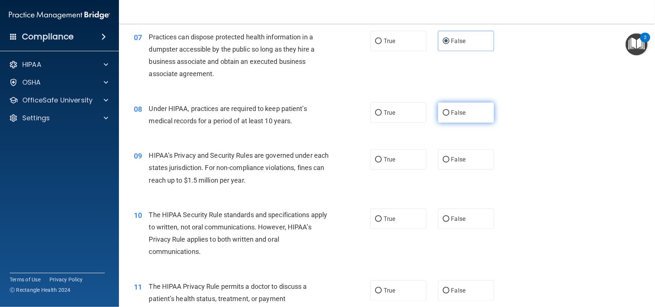
click at [452, 114] on span "False" at bounding box center [458, 112] width 14 height 7
click at [449, 114] on input "False" at bounding box center [445, 113] width 7 height 6
radio input "true"
click at [446, 163] on label "False" at bounding box center [466, 159] width 56 height 20
click at [446, 163] on input "False" at bounding box center [445, 160] width 7 height 6
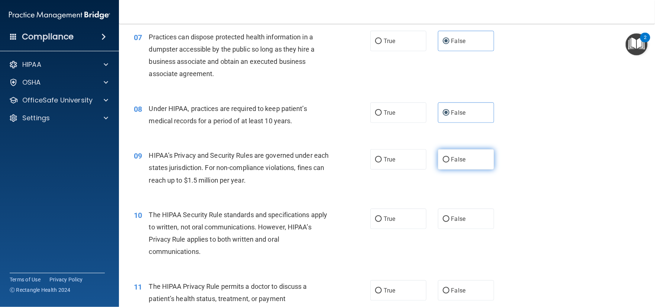
radio input "true"
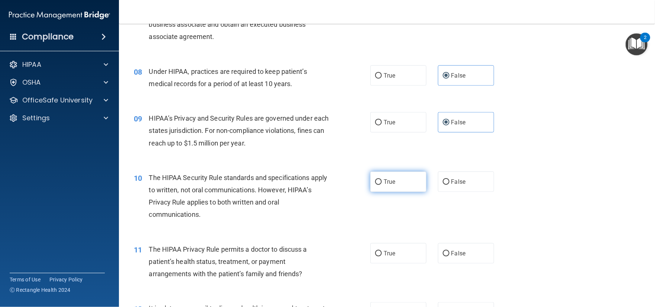
click at [386, 190] on label "True" at bounding box center [398, 182] width 56 height 20
click at [382, 185] on input "True" at bounding box center [378, 182] width 7 height 6
radio input "true"
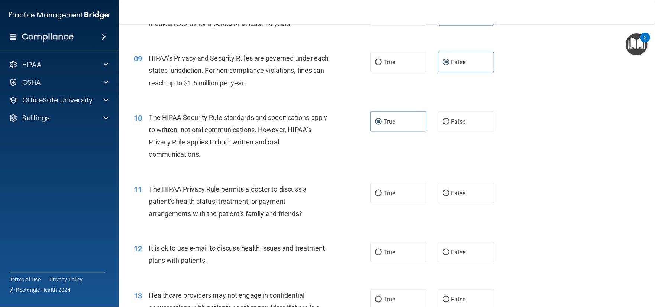
scroll to position [520, 0]
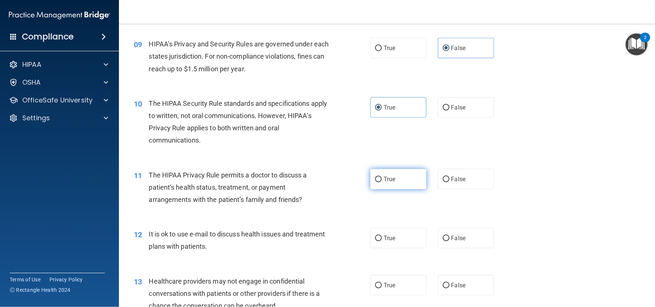
click at [381, 185] on label "True" at bounding box center [398, 179] width 56 height 20
click at [381, 182] on input "True" at bounding box center [378, 180] width 7 height 6
radio input "true"
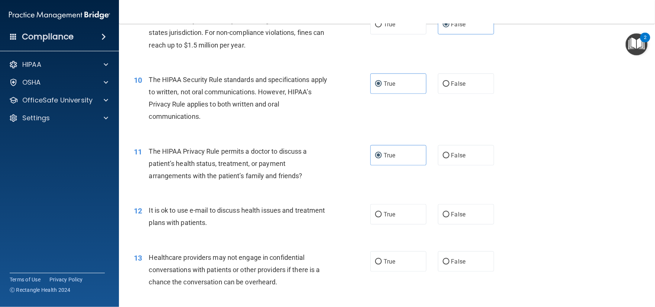
scroll to position [557, 0]
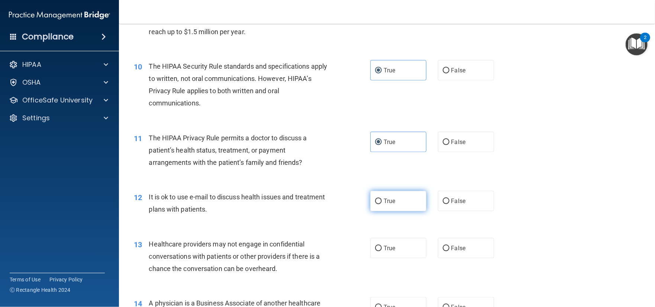
click at [379, 205] on label "True" at bounding box center [398, 201] width 56 height 20
click at [379, 204] on input "True" at bounding box center [378, 202] width 7 height 6
radio input "true"
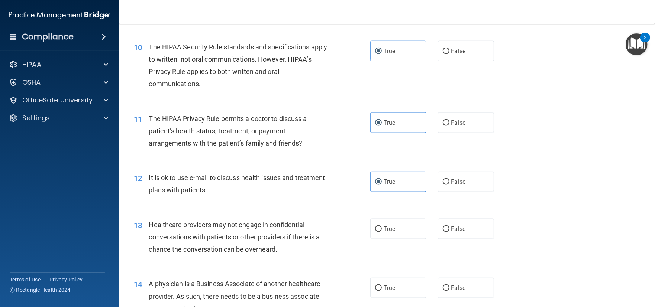
scroll to position [594, 0]
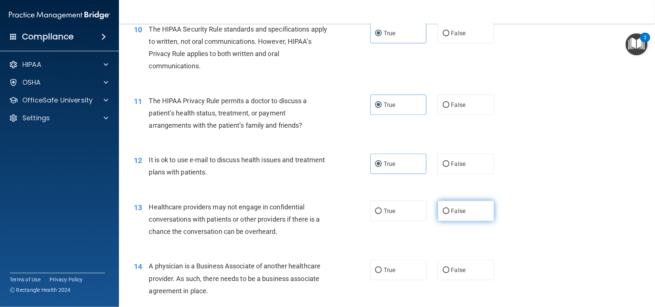
click at [442, 211] on input "False" at bounding box center [445, 212] width 7 height 6
radio input "true"
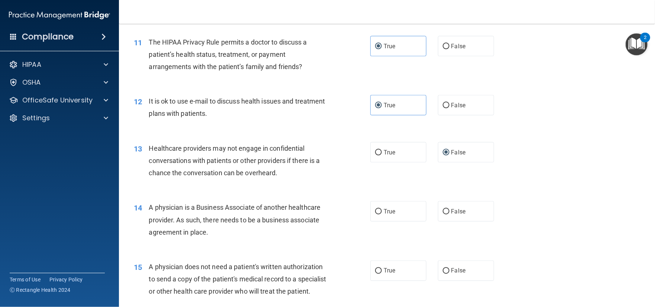
scroll to position [669, 0]
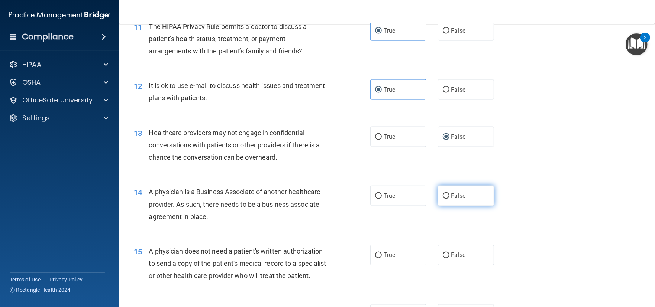
click at [438, 192] on label "False" at bounding box center [466, 196] width 56 height 20
click at [442, 194] on input "False" at bounding box center [445, 197] width 7 height 6
radio input "true"
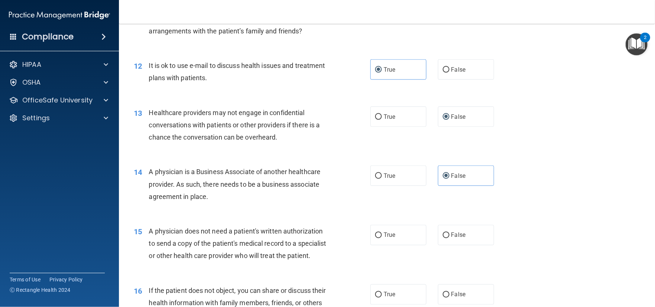
scroll to position [706, 0]
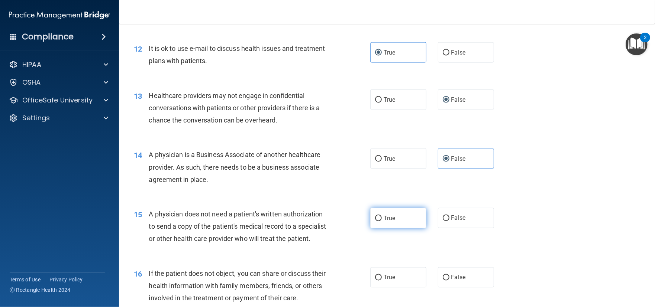
click at [399, 217] on label "True" at bounding box center [398, 218] width 56 height 20
click at [382, 217] on input "True" at bounding box center [378, 219] width 7 height 6
radio input "true"
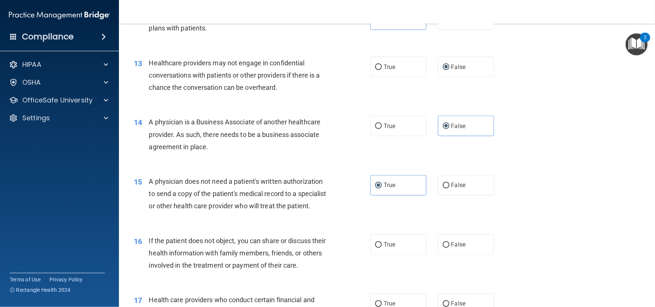
scroll to position [780, 0]
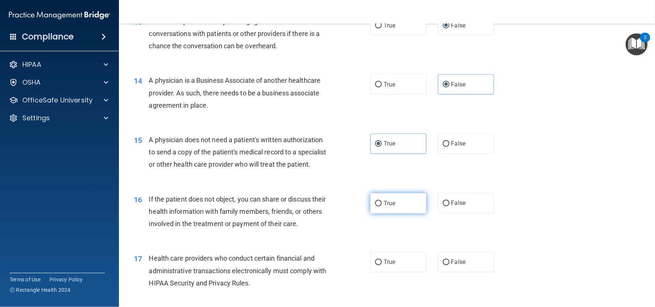
click at [379, 214] on label "True" at bounding box center [398, 203] width 56 height 20
click at [379, 207] on input "True" at bounding box center [378, 204] width 7 height 6
radio input "true"
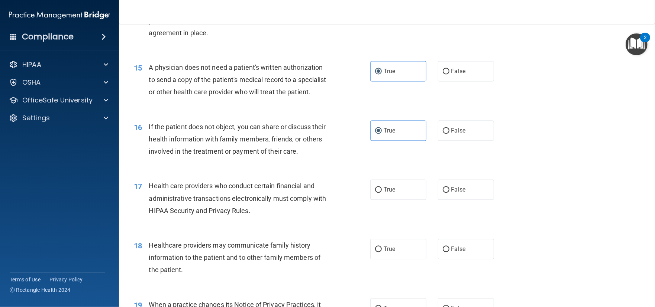
scroll to position [854, 0]
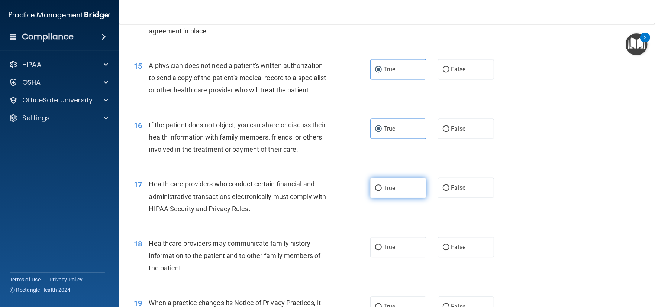
click at [376, 191] on input "True" at bounding box center [378, 189] width 7 height 6
radio input "true"
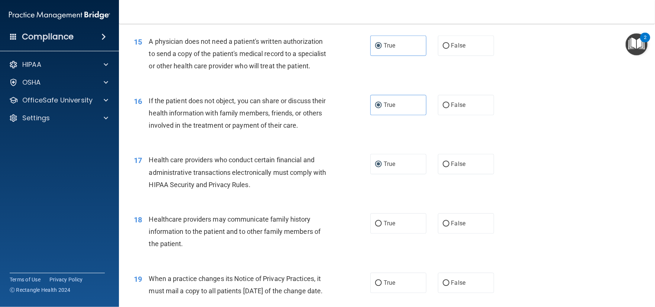
scroll to position [892, 0]
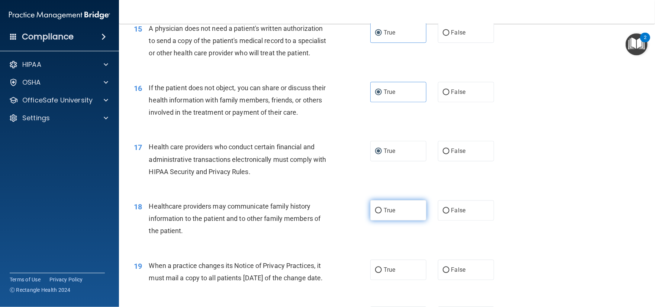
click at [392, 214] on span "True" at bounding box center [389, 210] width 12 height 7
click at [382, 214] on input "True" at bounding box center [378, 211] width 7 height 6
radio input "true"
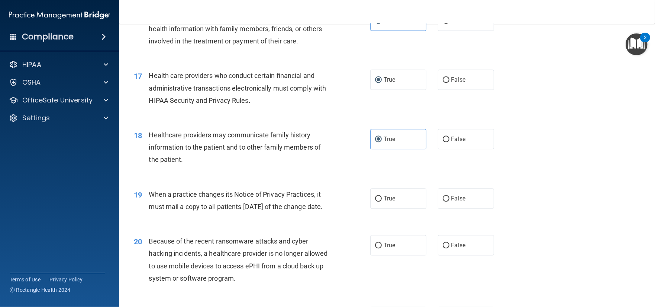
scroll to position [966, 0]
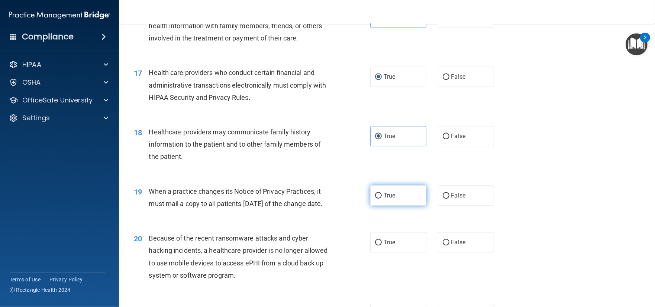
click at [379, 205] on label "True" at bounding box center [398, 195] width 56 height 20
click at [379, 199] on input "True" at bounding box center [378, 196] width 7 height 6
radio input "true"
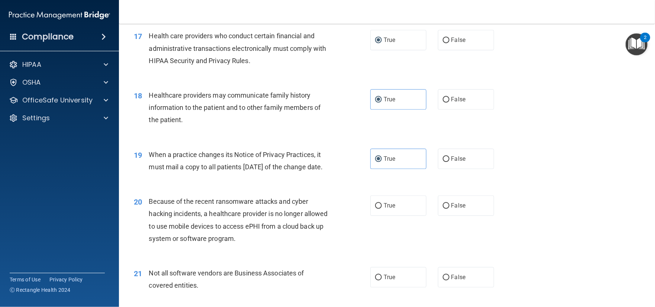
scroll to position [1003, 0]
click at [442, 215] on label "False" at bounding box center [466, 205] width 56 height 20
click at [442, 208] on input "False" at bounding box center [445, 206] width 7 height 6
radio input "true"
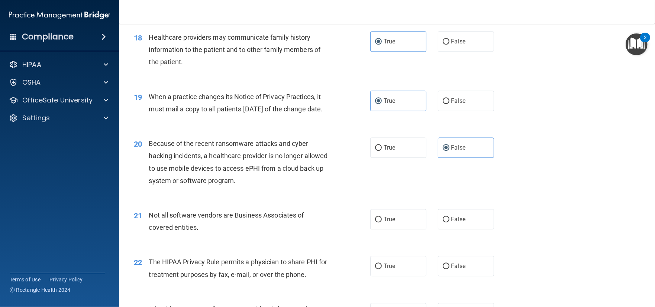
scroll to position [1077, 0]
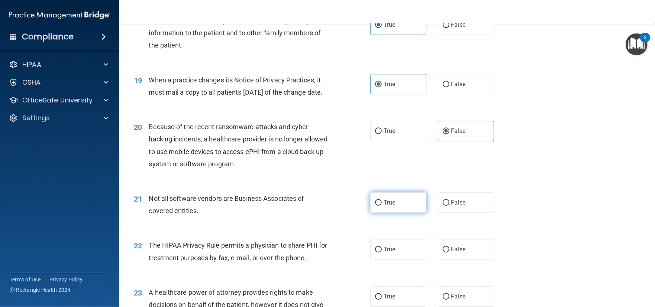
click at [405, 213] on label "True" at bounding box center [398, 202] width 56 height 20
click at [382, 206] on input "True" at bounding box center [378, 203] width 7 height 6
radio input "true"
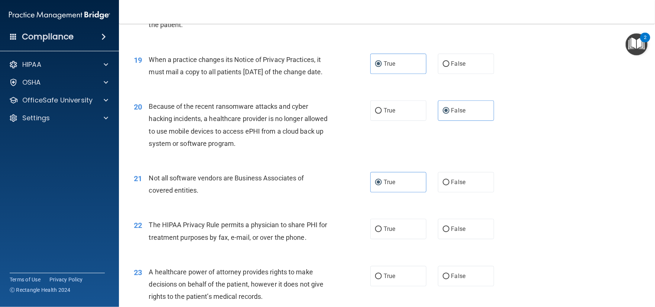
scroll to position [1114, 0]
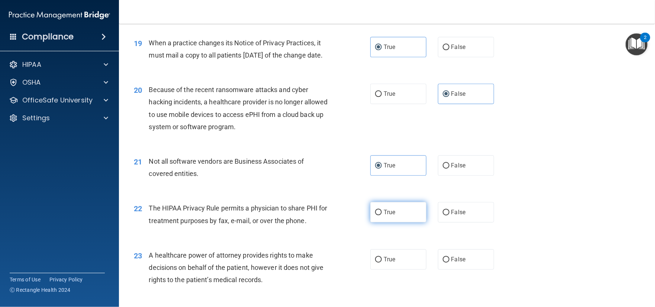
click at [375, 215] on input "True" at bounding box center [378, 213] width 7 height 6
radio input "true"
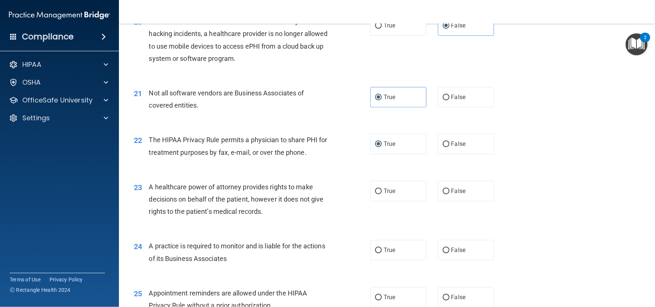
scroll to position [1189, 0]
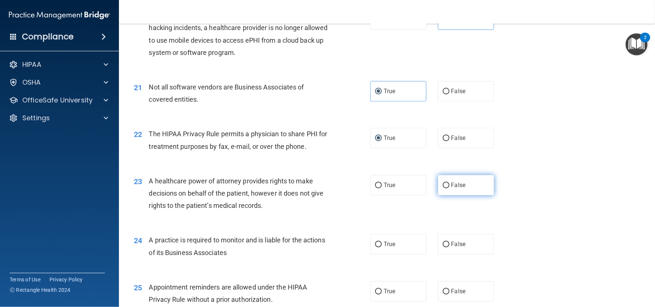
click at [451, 189] on span "False" at bounding box center [458, 185] width 14 height 7
click at [449, 188] on input "False" at bounding box center [445, 186] width 7 height 6
radio input "true"
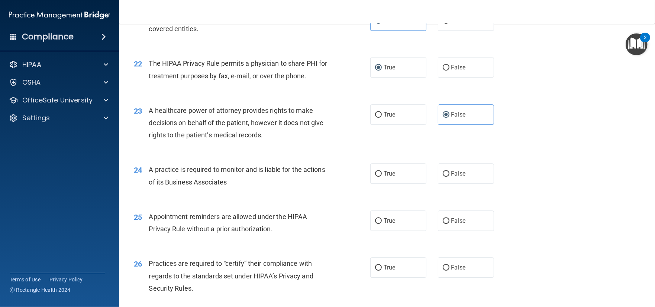
scroll to position [1263, 0]
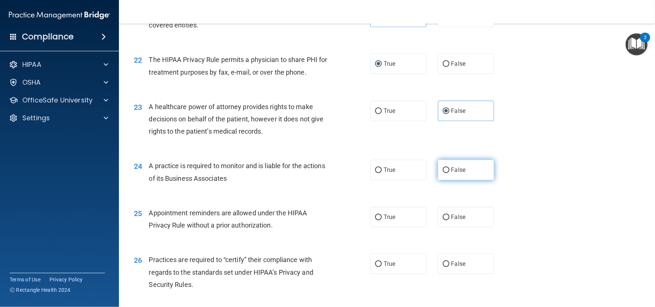
click at [460, 173] on span "False" at bounding box center [458, 169] width 14 height 7
click at [449, 173] on input "False" at bounding box center [445, 171] width 7 height 6
radio input "true"
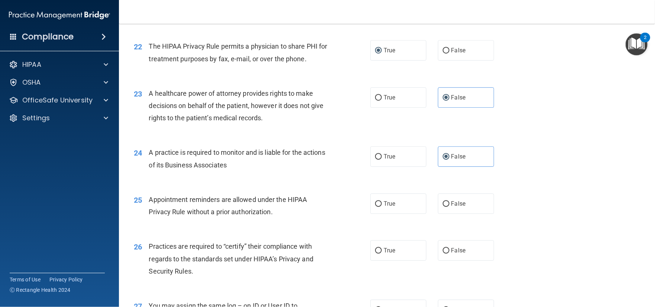
scroll to position [1300, 0]
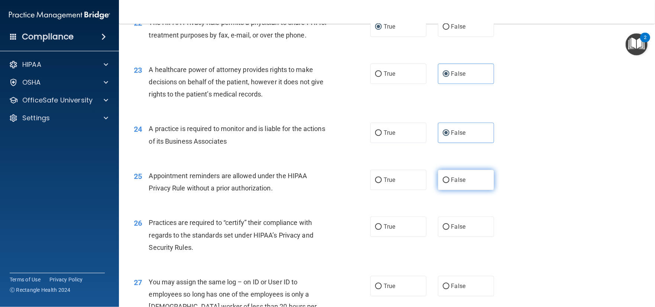
click at [447, 190] on label "False" at bounding box center [466, 180] width 56 height 20
click at [447, 183] on input "False" at bounding box center [445, 181] width 7 height 6
radio input "true"
click at [383, 184] on span "True" at bounding box center [389, 179] width 12 height 7
click at [382, 183] on input "True" at bounding box center [378, 181] width 7 height 6
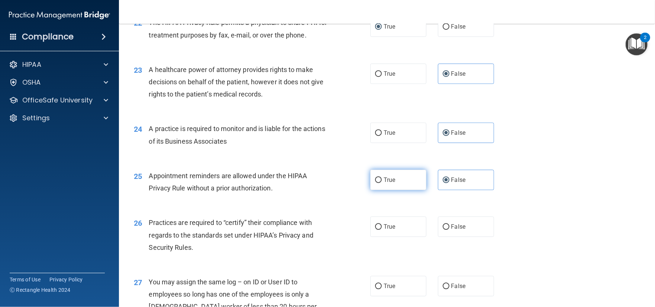
radio input "true"
radio input "false"
click at [379, 237] on label "True" at bounding box center [398, 227] width 56 height 20
click at [379, 230] on input "True" at bounding box center [378, 227] width 7 height 6
radio input "true"
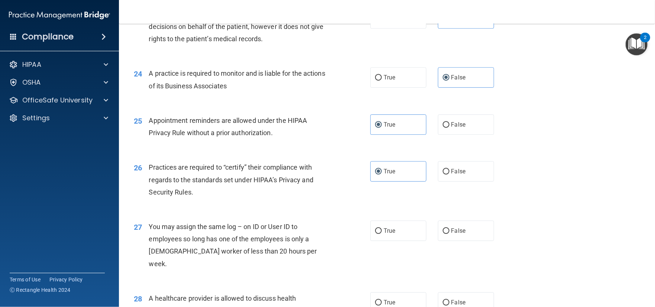
scroll to position [1374, 0]
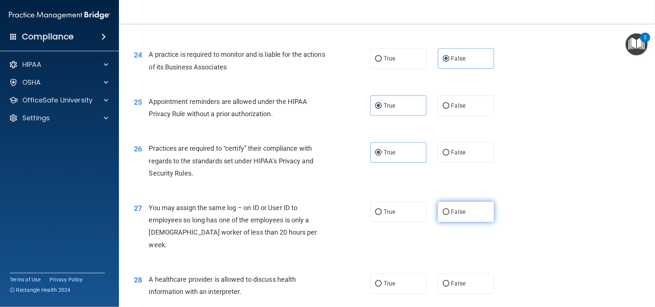
click at [438, 222] on label "False" at bounding box center [466, 212] width 56 height 20
click at [442, 215] on input "False" at bounding box center [445, 213] width 7 height 6
radio input "true"
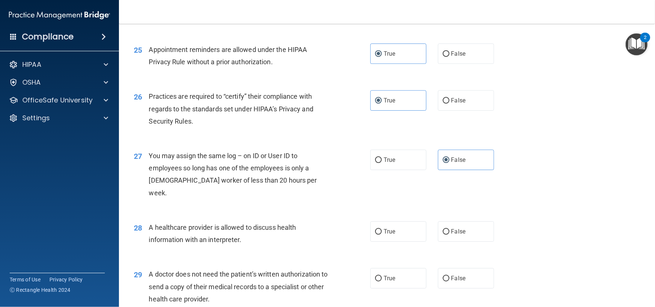
scroll to position [1449, 0]
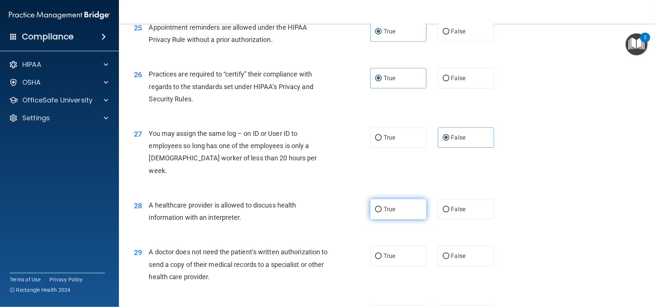
click at [393, 220] on label "True" at bounding box center [398, 209] width 56 height 20
click at [382, 212] on input "True" at bounding box center [378, 210] width 7 height 6
radio input "true"
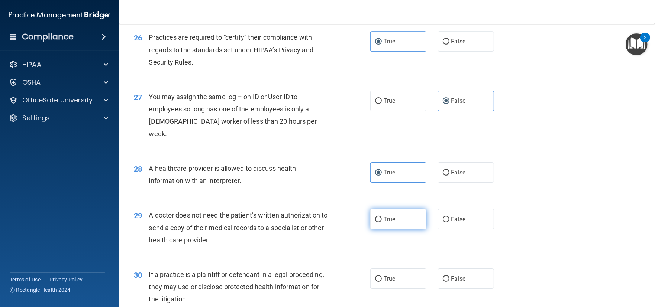
click at [393, 230] on label "True" at bounding box center [398, 219] width 56 height 20
click at [382, 223] on input "True" at bounding box center [378, 220] width 7 height 6
radio input "true"
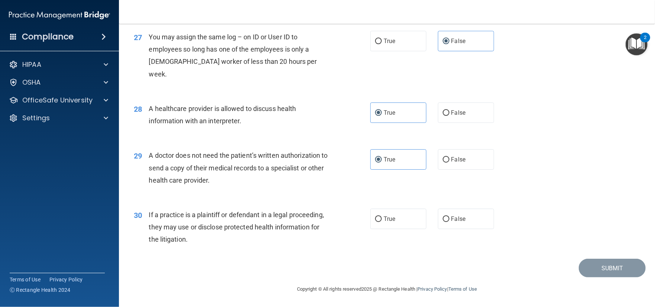
scroll to position [1558, 0]
click at [396, 219] on label "True" at bounding box center [398, 219] width 56 height 20
click at [382, 219] on input "True" at bounding box center [378, 220] width 7 height 6
radio input "true"
click at [612, 267] on button "Submit" at bounding box center [611, 268] width 67 height 19
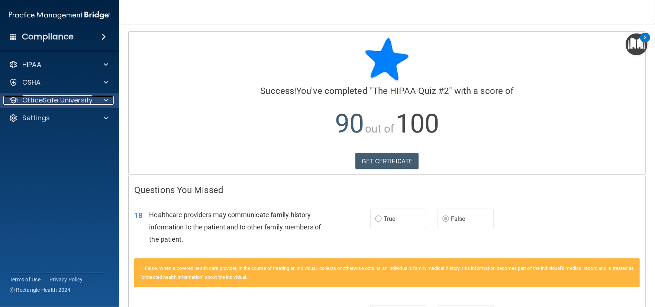
click at [107, 99] on span at bounding box center [106, 100] width 4 height 9
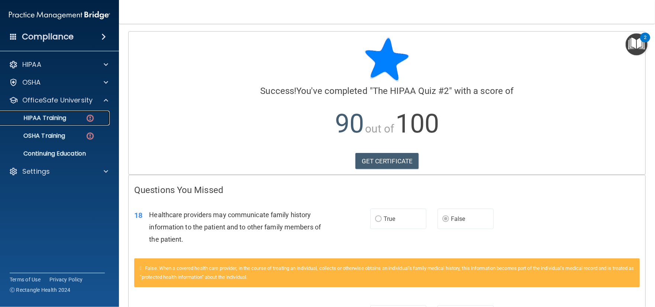
click at [87, 118] on img at bounding box center [89, 118] width 9 height 9
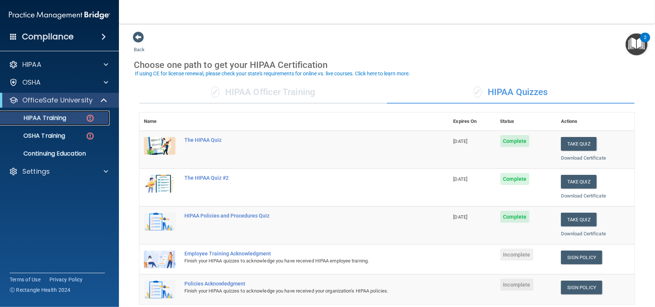
scroll to position [37, 0]
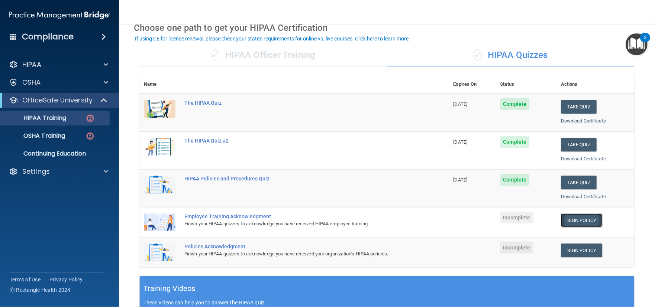
click at [572, 217] on link "Sign Policy" at bounding box center [581, 221] width 41 height 14
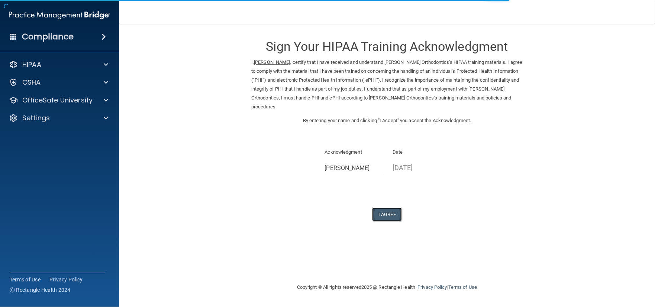
click at [375, 210] on button "I Agree" at bounding box center [387, 215] width 30 height 14
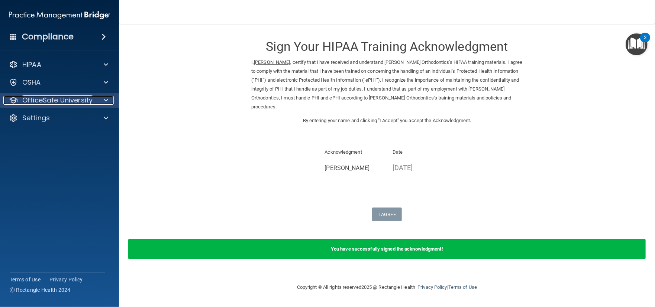
click at [105, 98] on span at bounding box center [106, 100] width 4 height 9
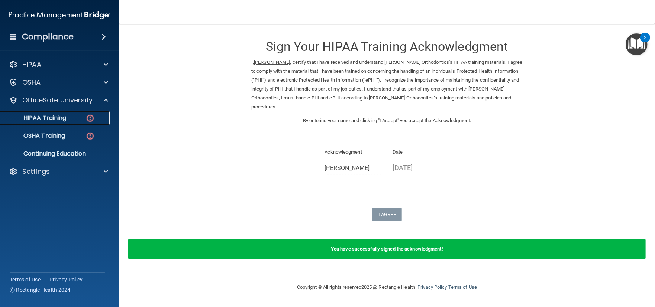
click at [91, 118] on img at bounding box center [89, 118] width 9 height 9
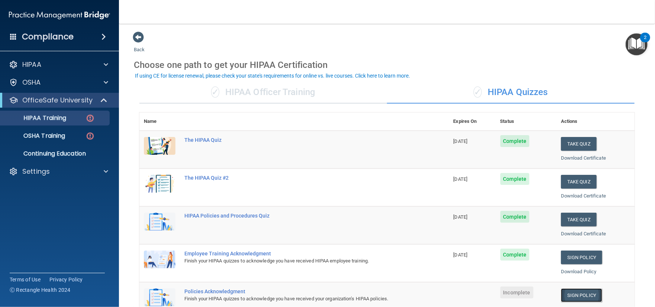
click at [570, 295] on link "Sign Policy" at bounding box center [581, 296] width 41 height 14
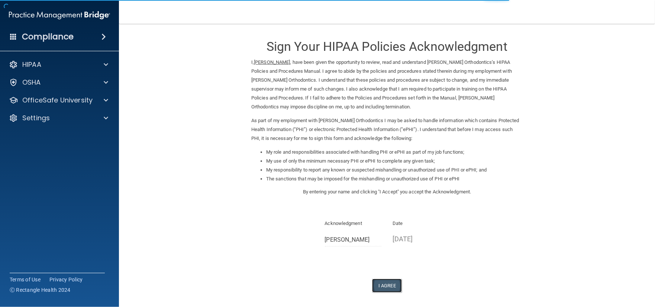
click at [380, 284] on button "I Agree" at bounding box center [387, 286] width 30 height 14
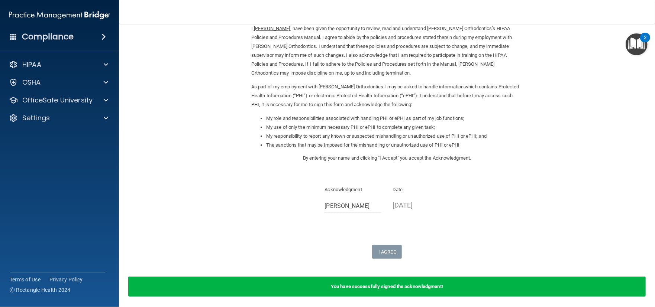
scroll to position [62, 0]
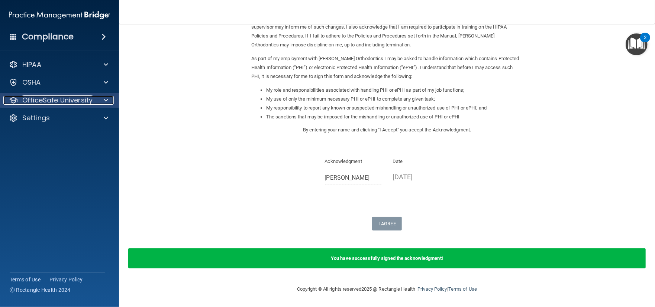
click at [108, 100] on div at bounding box center [104, 100] width 19 height 9
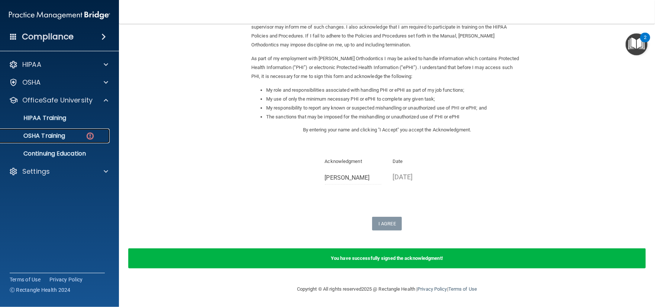
click at [90, 135] on img at bounding box center [89, 136] width 9 height 9
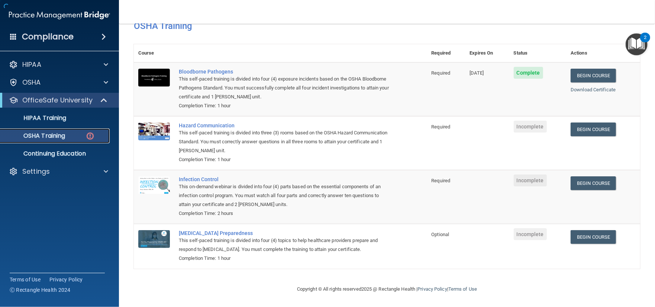
scroll to position [43, 0]
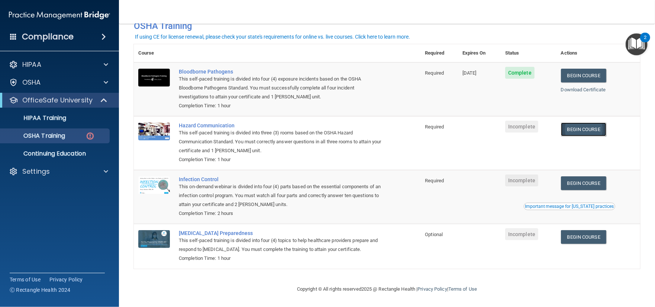
click at [584, 126] on link "Begin Course" at bounding box center [583, 130] width 45 height 14
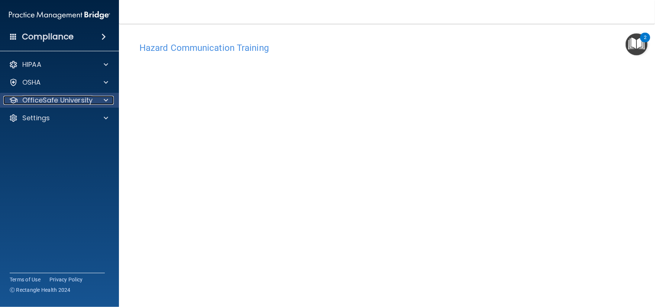
click at [99, 101] on div at bounding box center [104, 100] width 19 height 9
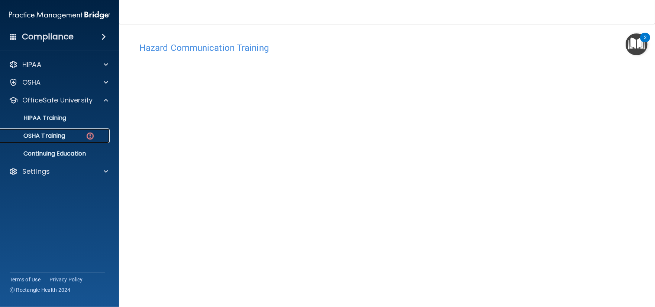
click at [86, 137] on img at bounding box center [89, 136] width 9 height 9
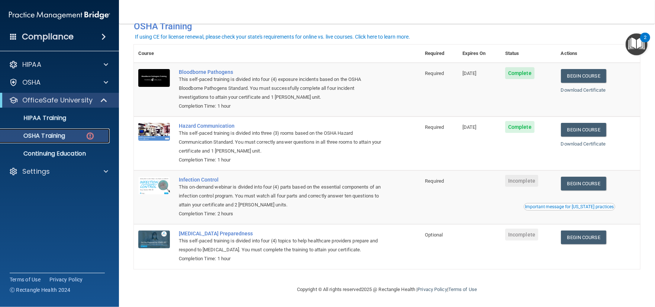
scroll to position [43, 0]
click at [582, 182] on link "Begin Course" at bounding box center [583, 183] width 45 height 14
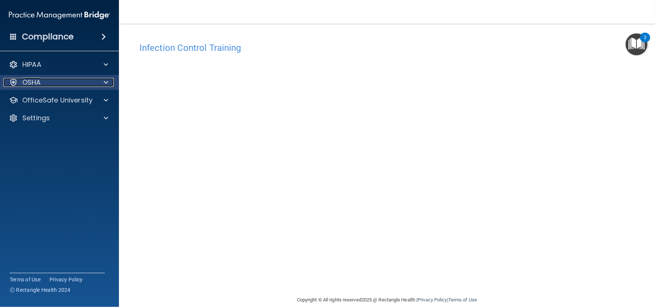
click at [103, 83] on div at bounding box center [104, 82] width 19 height 9
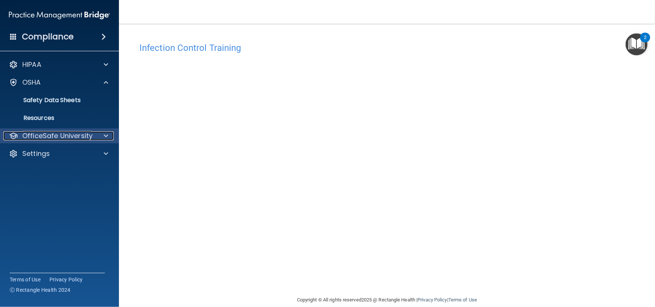
click at [96, 135] on div at bounding box center [104, 136] width 19 height 9
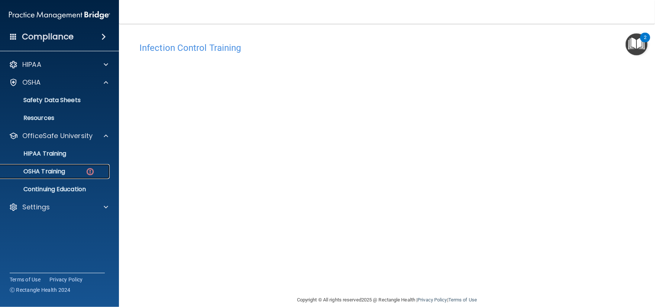
click at [91, 169] on img at bounding box center [89, 171] width 9 height 9
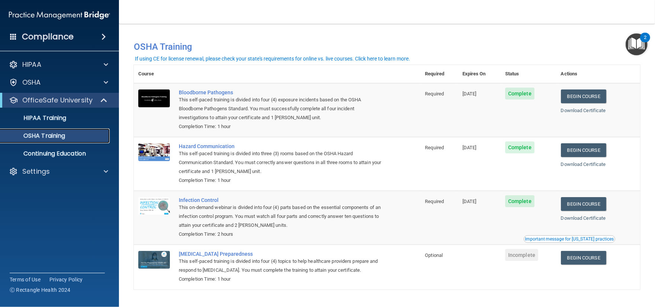
scroll to position [22, 0]
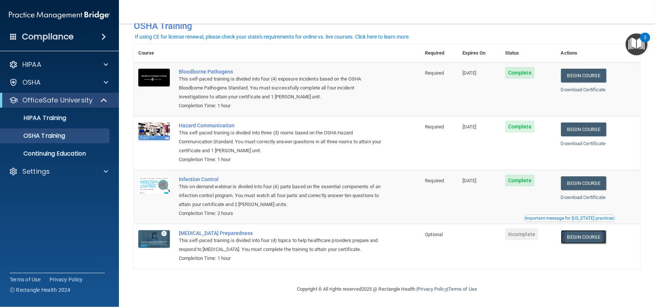
click at [574, 236] on link "Begin Course" at bounding box center [583, 237] width 45 height 14
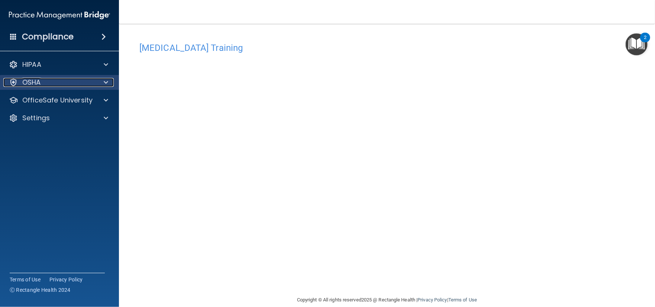
click at [103, 84] on div at bounding box center [104, 82] width 19 height 9
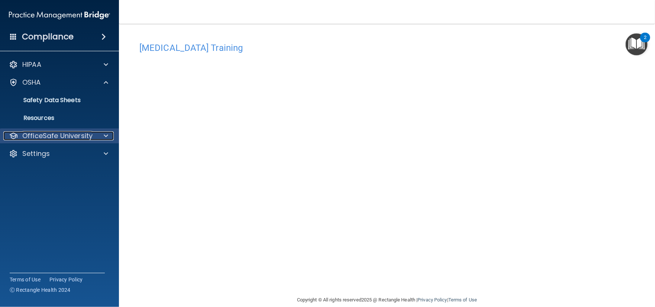
click at [107, 137] on span at bounding box center [106, 136] width 4 height 9
